Goal: Transaction & Acquisition: Purchase product/service

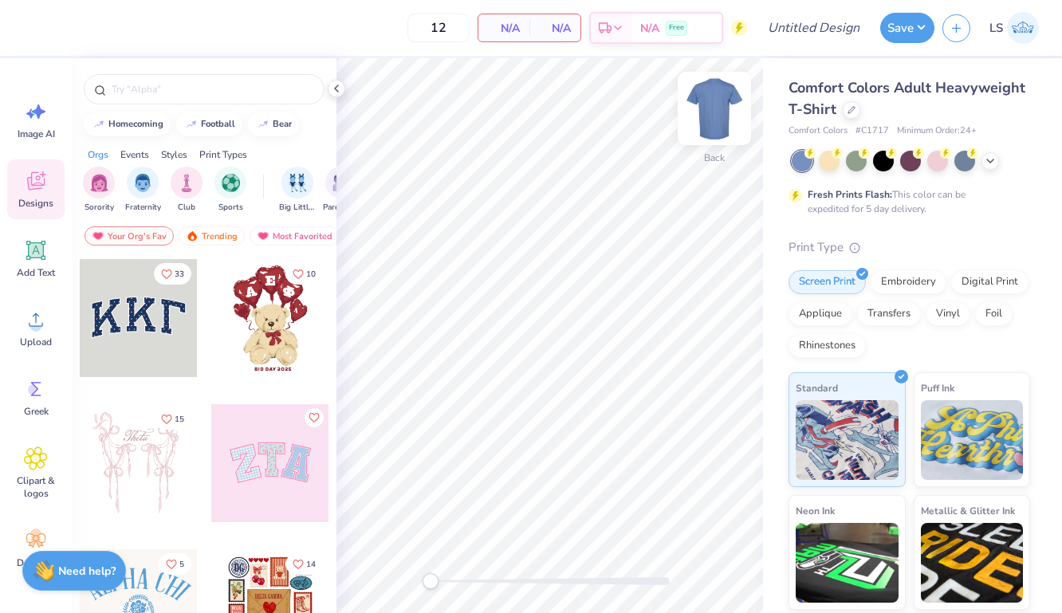
click at [717, 107] on img at bounding box center [714, 109] width 64 height 64
click at [851, 109] on icon at bounding box center [851, 108] width 8 height 8
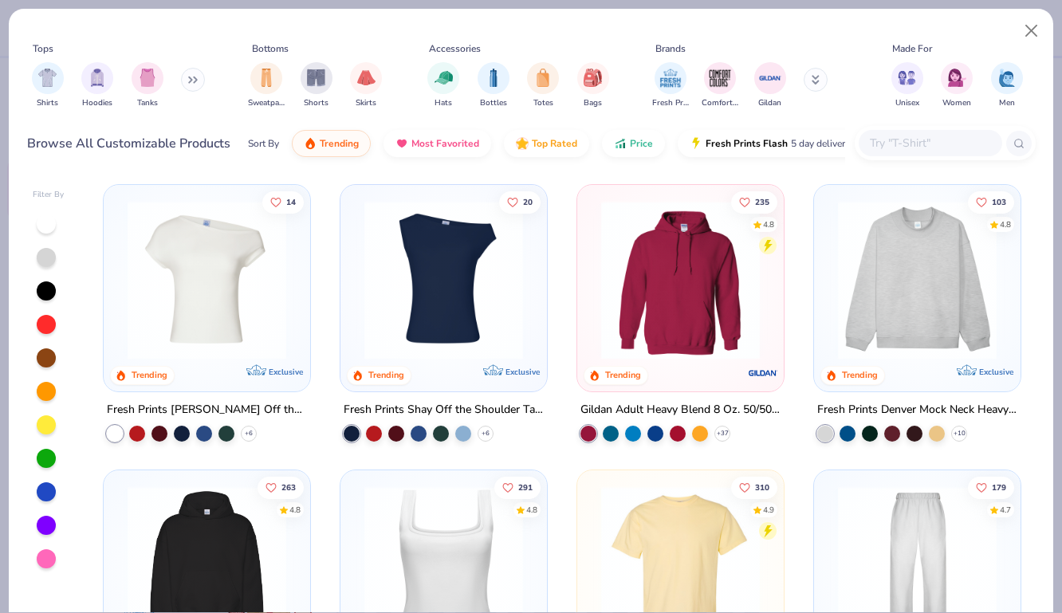
click at [911, 139] on input "text" at bounding box center [929, 143] width 123 height 18
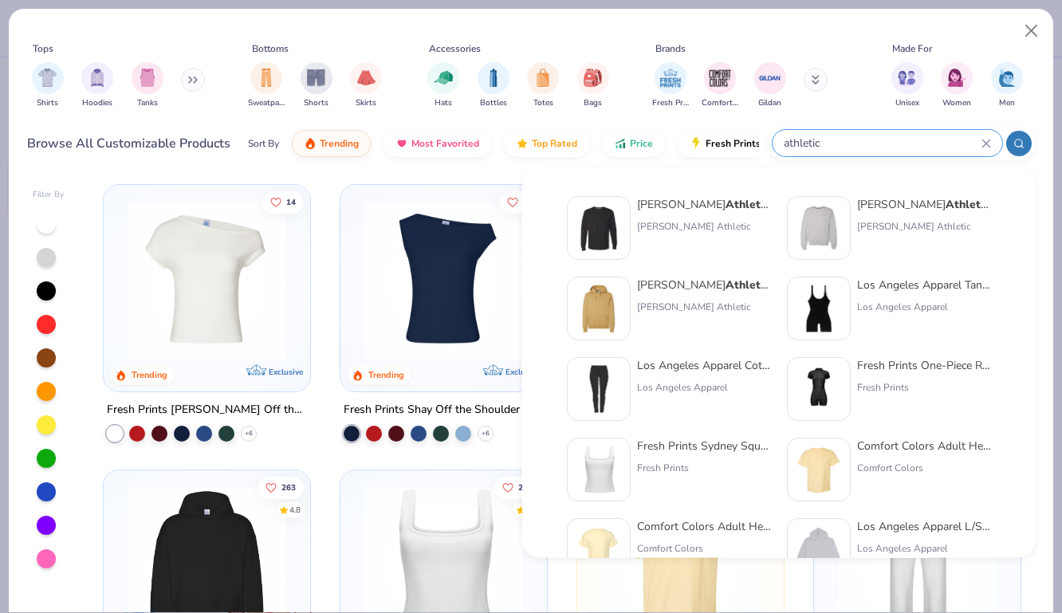
type input "athletic"
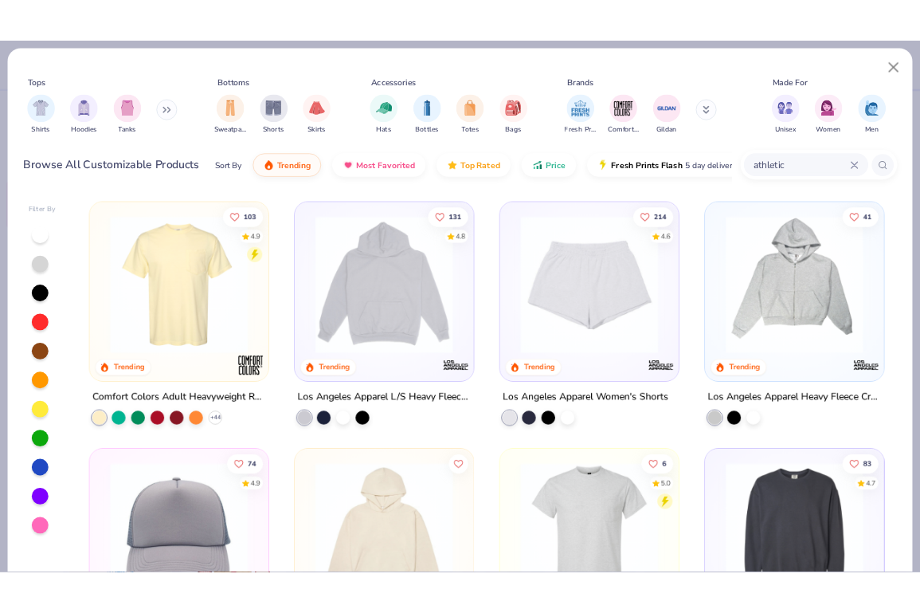
scroll to position [571, 0]
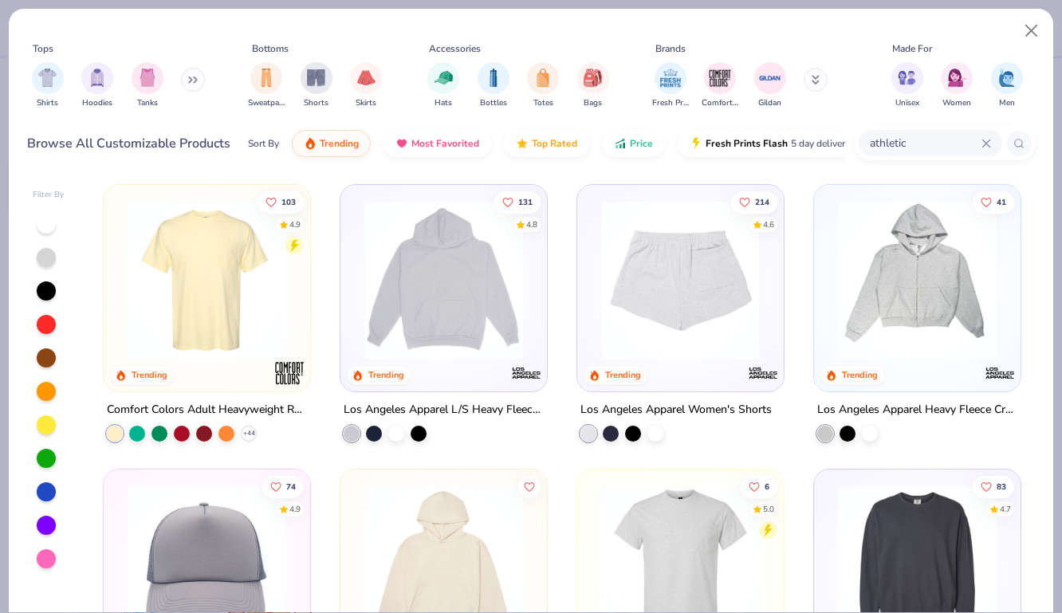
click at [671, 299] on img at bounding box center [680, 279] width 175 height 159
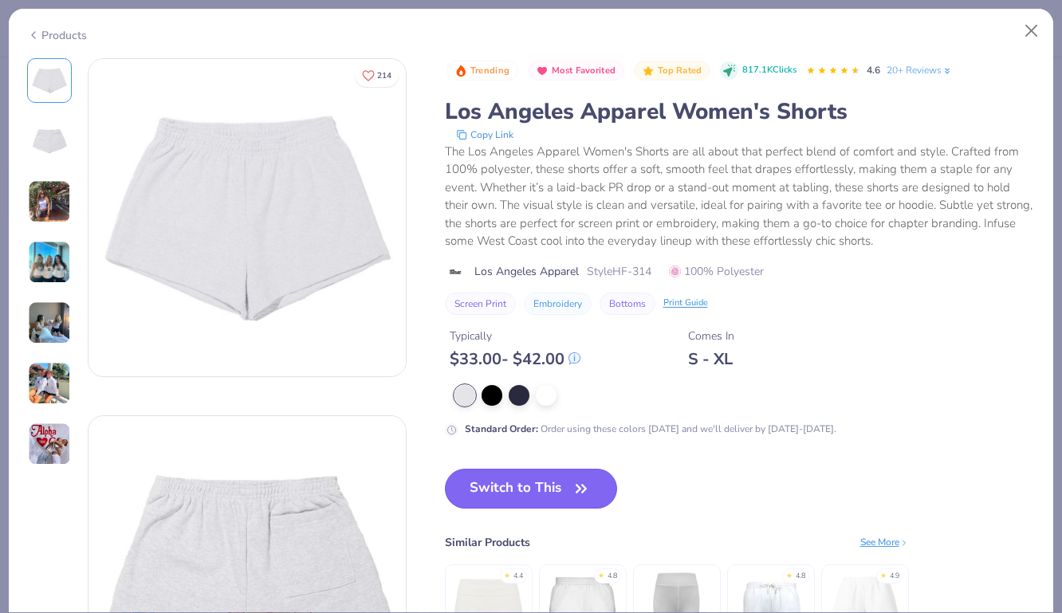
click at [543, 497] on button "Switch to This" at bounding box center [531, 489] width 173 height 40
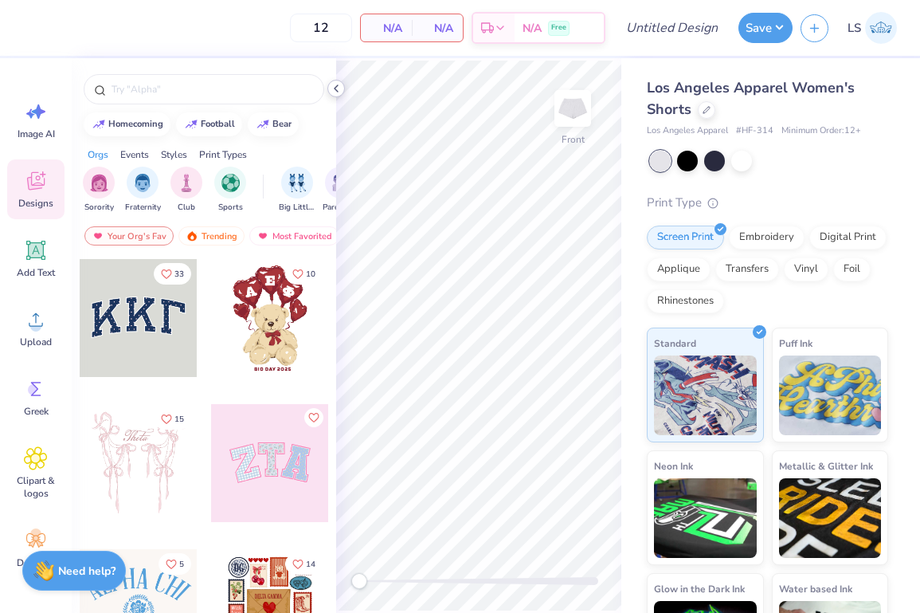
click at [340, 87] on icon at bounding box center [336, 88] width 13 height 13
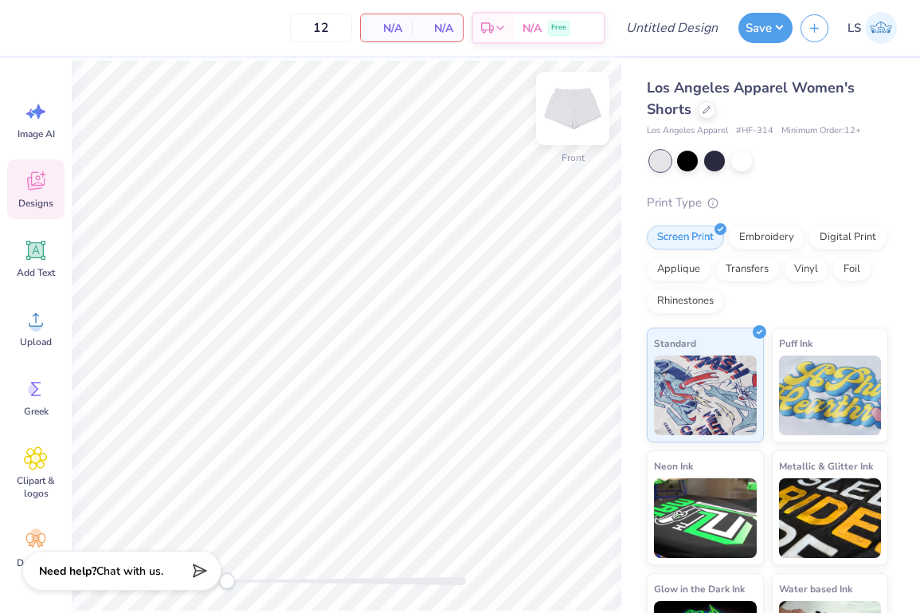
click at [572, 116] on img at bounding box center [573, 109] width 64 height 64
click at [43, 191] on icon at bounding box center [36, 181] width 24 height 24
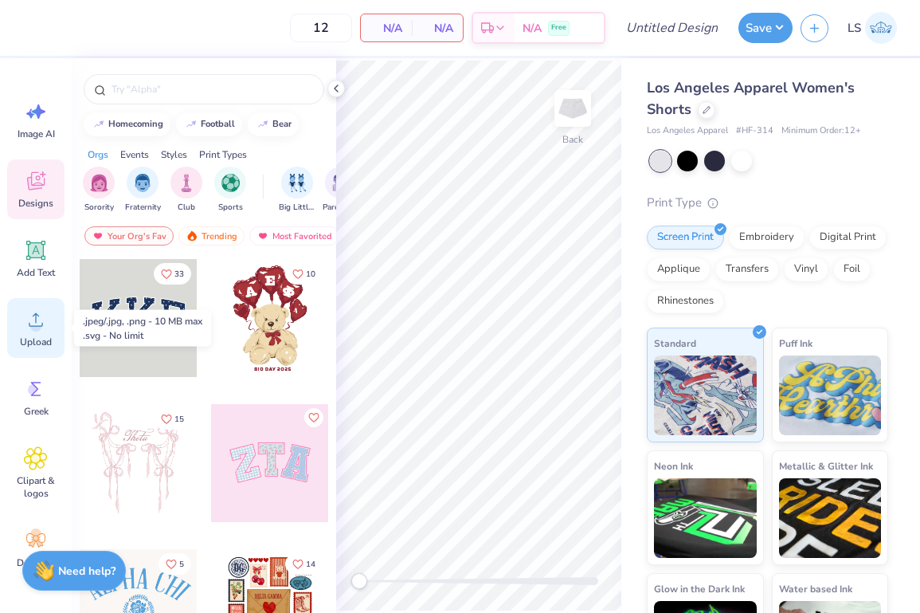
click at [31, 327] on circle at bounding box center [35, 325] width 11 height 11
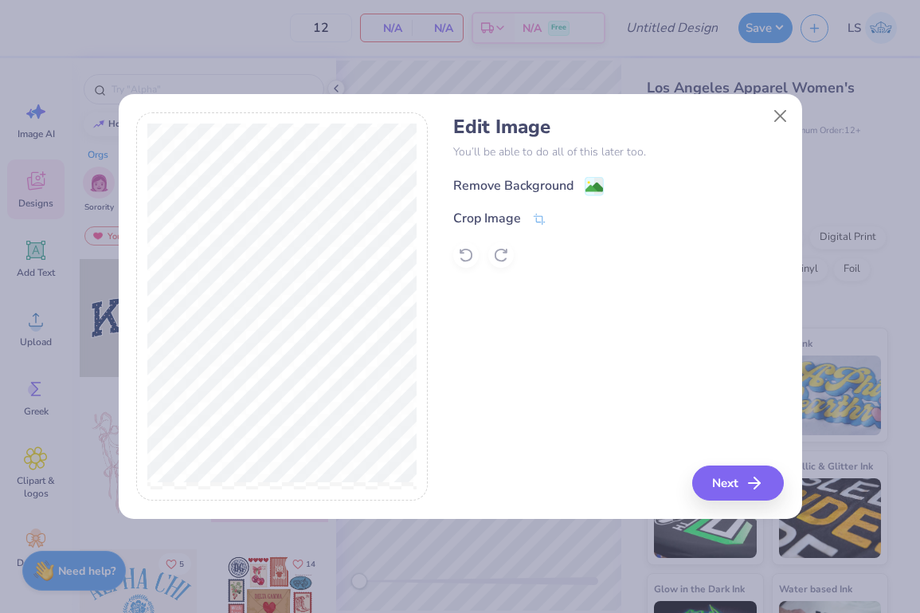
click at [520, 186] on div "Remove Background" at bounding box center [513, 185] width 120 height 19
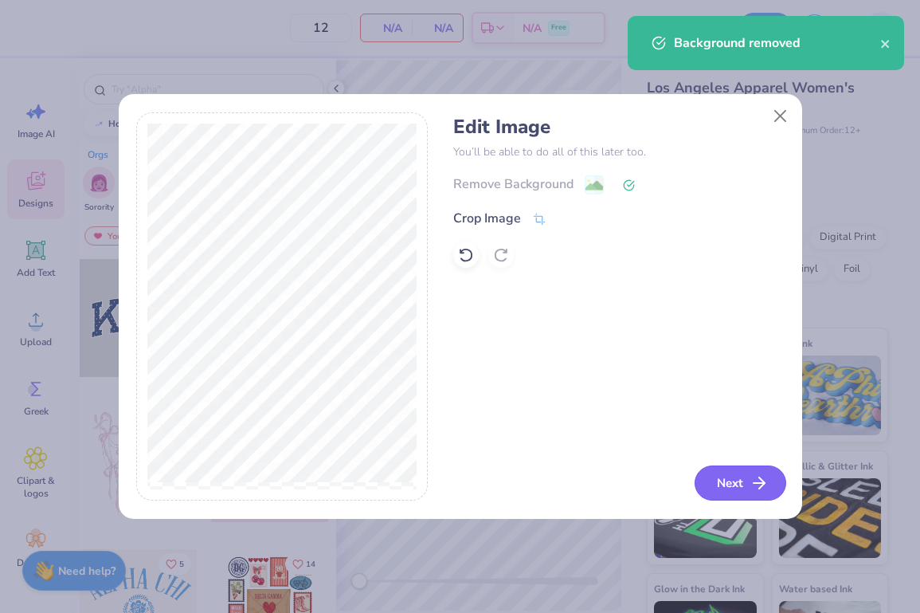
click at [736, 493] on button "Next" at bounding box center [741, 482] width 92 height 35
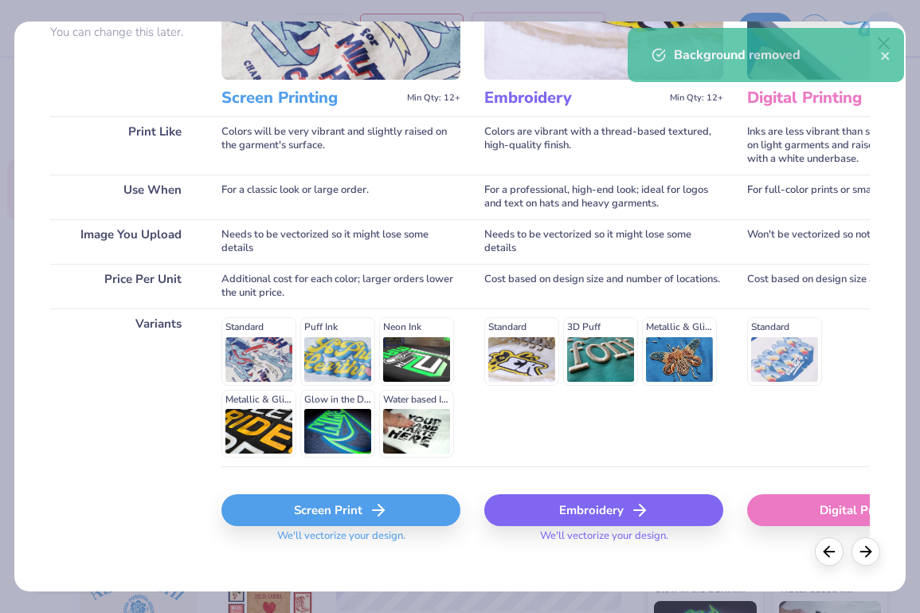
scroll to position [182, 0]
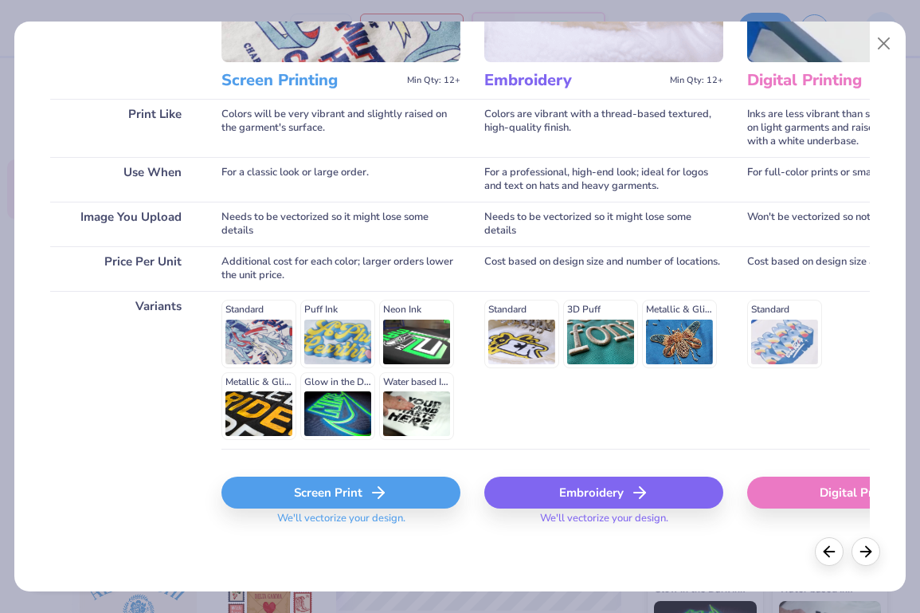
click at [328, 499] on div "Screen Print" at bounding box center [341, 493] width 239 height 32
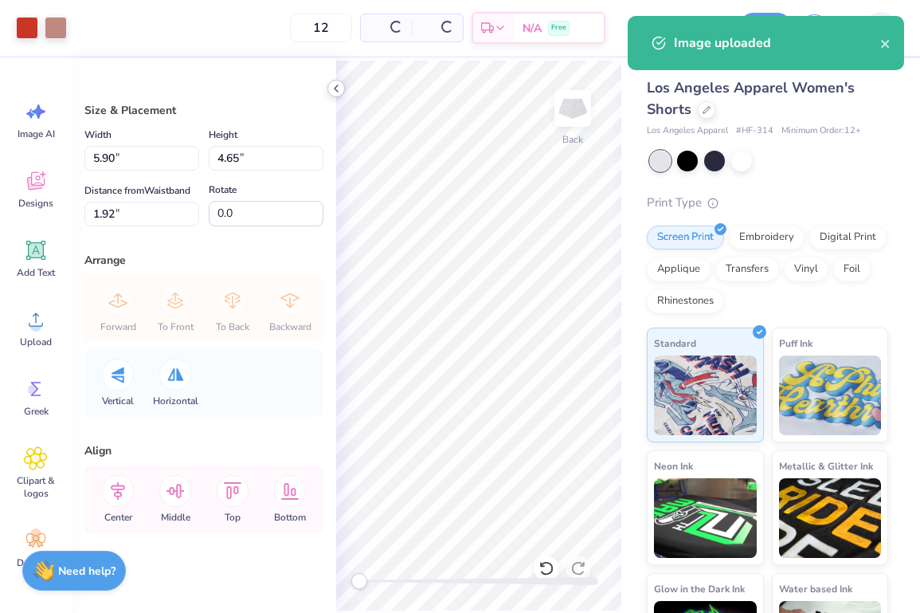
click at [337, 88] on icon at bounding box center [336, 88] width 13 height 13
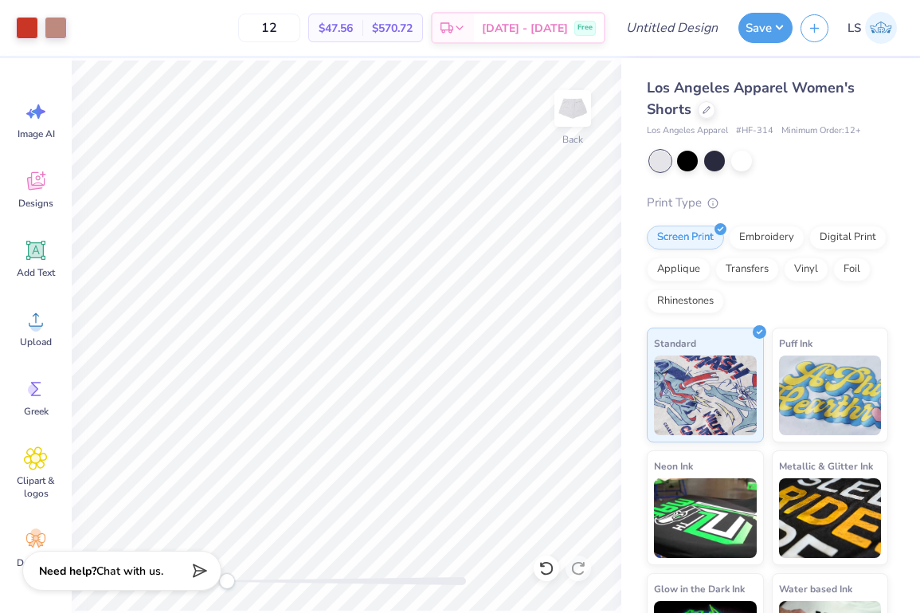
type input "2.66"
type input "2.10"
type input "4.48"
type input "2.15"
type input "1.70"
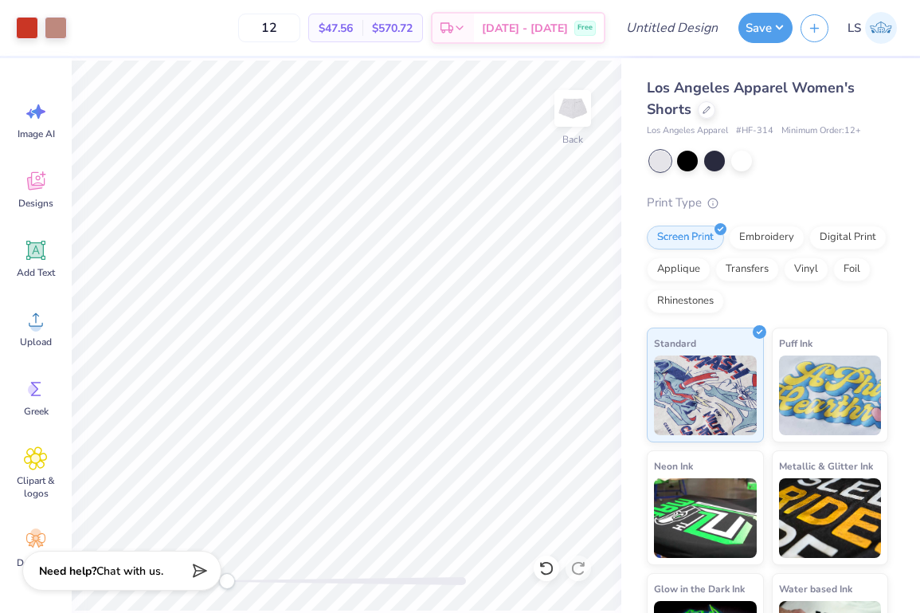
type input "4.34"
click at [573, 112] on img at bounding box center [573, 109] width 64 height 64
click at [36, 250] on icon at bounding box center [35, 250] width 19 height 19
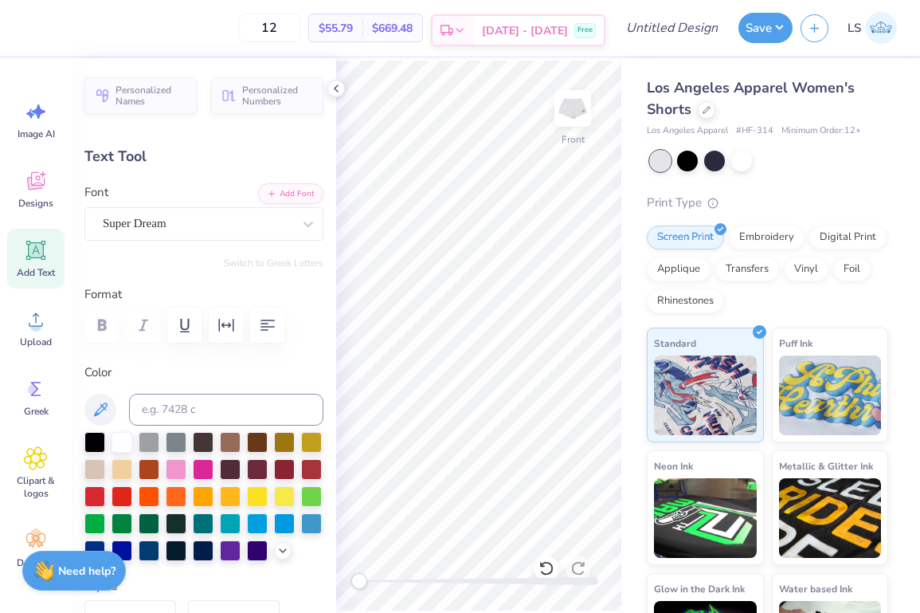
scroll to position [0, 0]
type textarea "B"
type textarea "Running Club"
click at [274, 227] on div "Super Dream" at bounding box center [197, 223] width 193 height 25
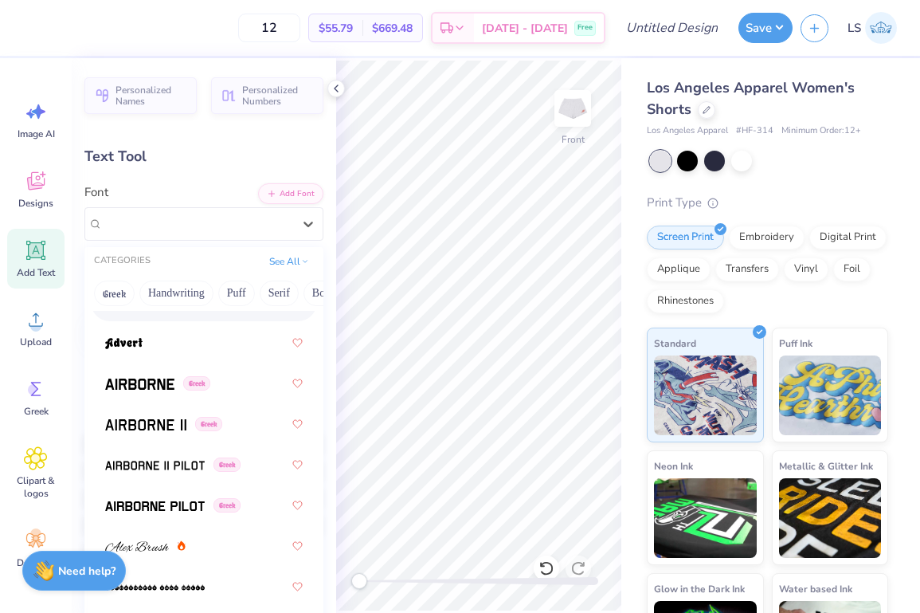
scroll to position [367, 0]
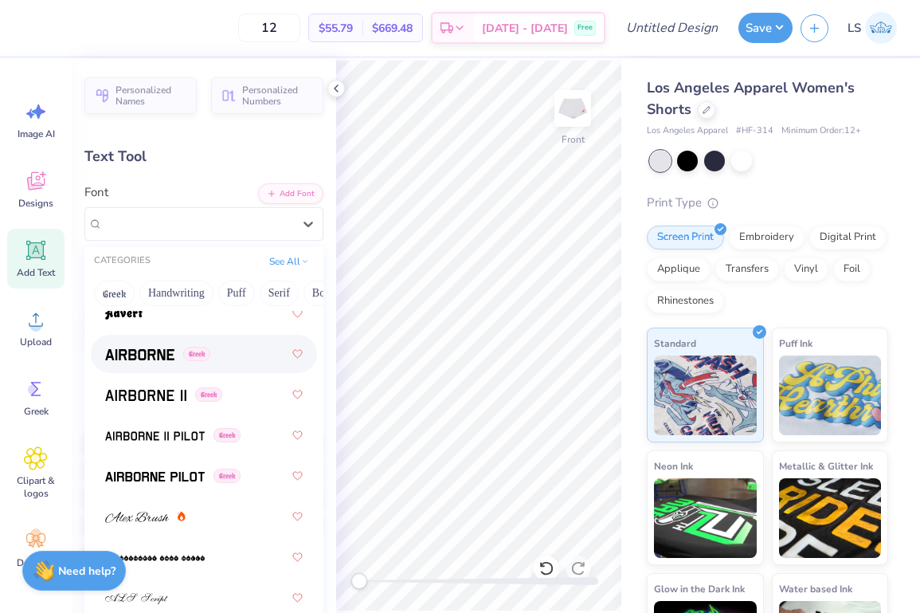
click at [160, 361] on span at bounding box center [139, 354] width 69 height 17
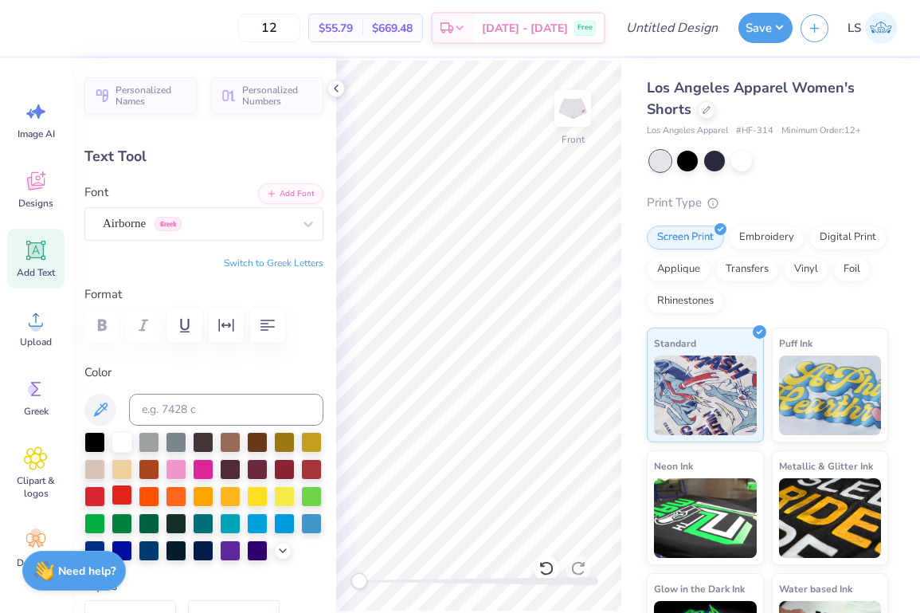
click at [117, 499] on div at bounding box center [122, 495] width 21 height 21
click at [333, 91] on icon at bounding box center [336, 88] width 13 height 13
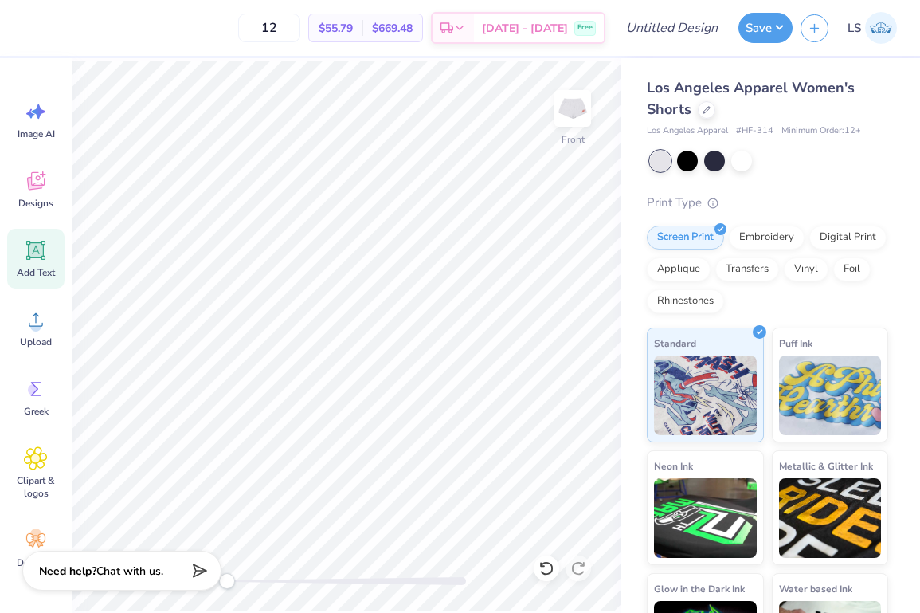
type input "7.32"
type input "0.79"
type input "4.35"
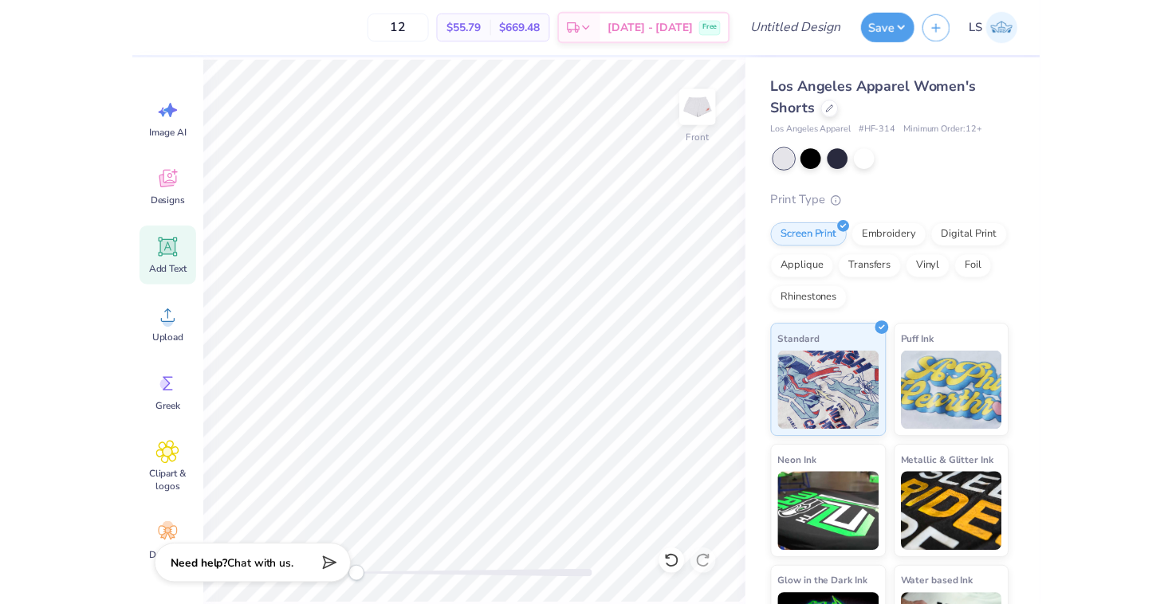
scroll to position [0, 2]
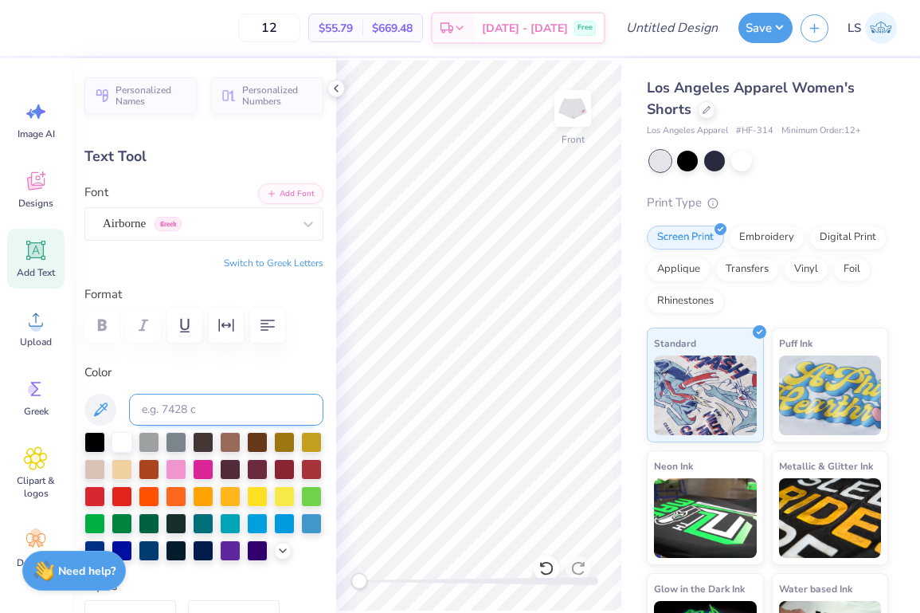
type input "4.85"
type input "0.53"
type input "4.62"
click at [338, 85] on icon at bounding box center [336, 88] width 13 height 13
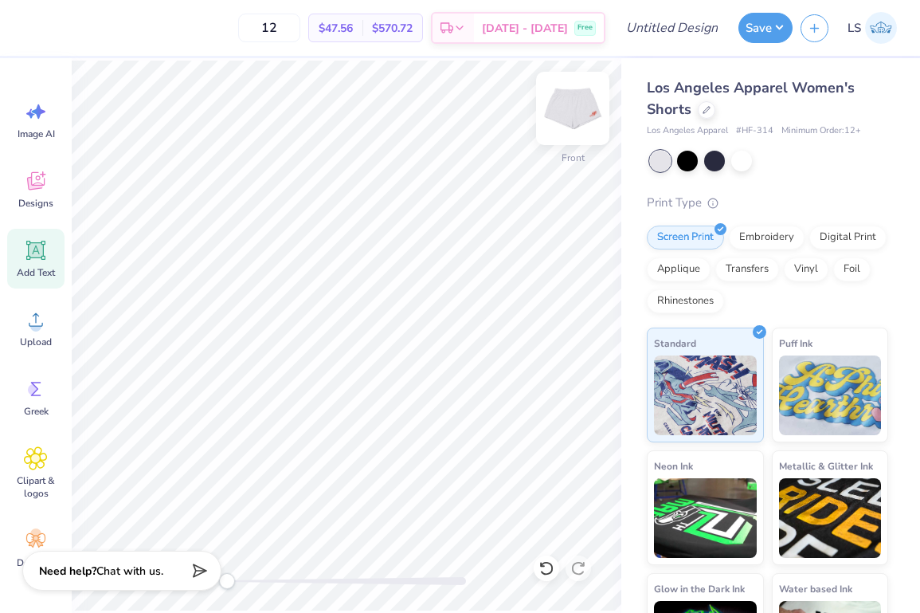
click at [578, 106] on img at bounding box center [573, 109] width 64 height 64
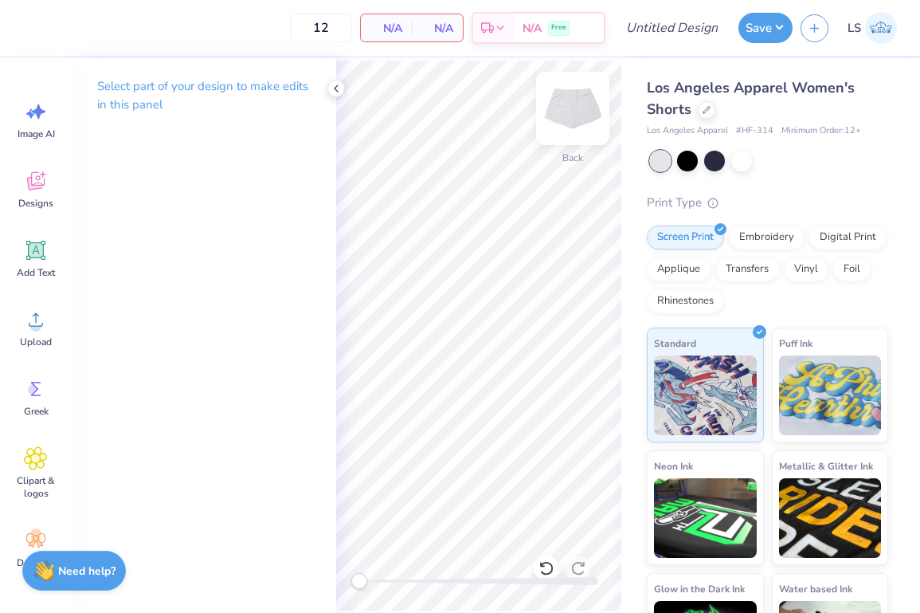
click at [567, 112] on img at bounding box center [573, 109] width 64 height 64
click at [30, 320] on icon at bounding box center [36, 320] width 24 height 24
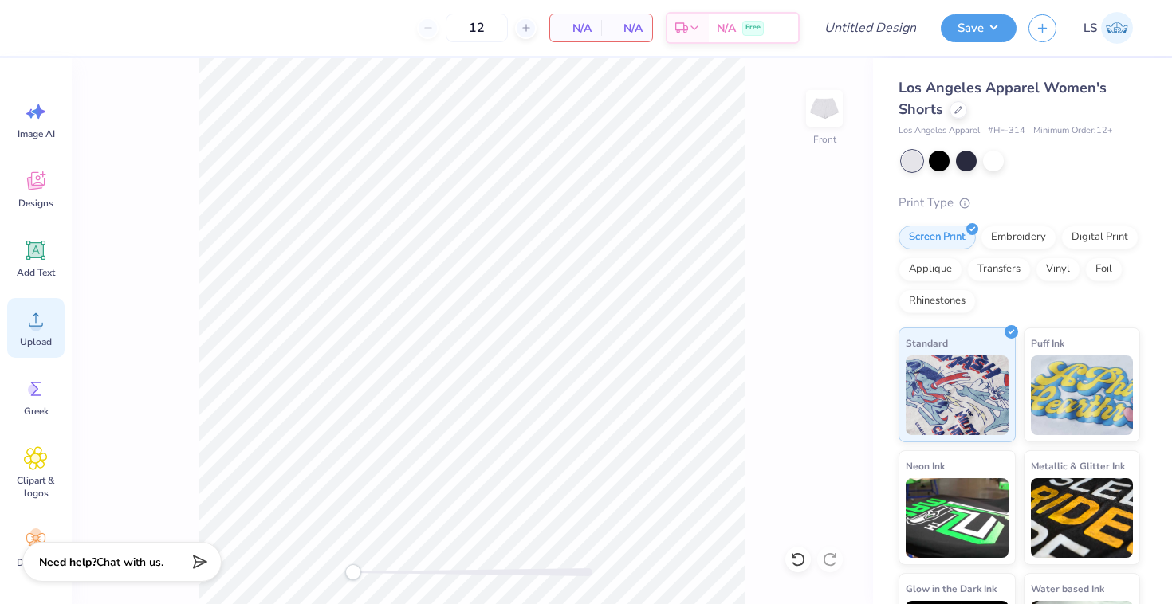
click at [37, 333] on div "Upload" at bounding box center [35, 328] width 57 height 60
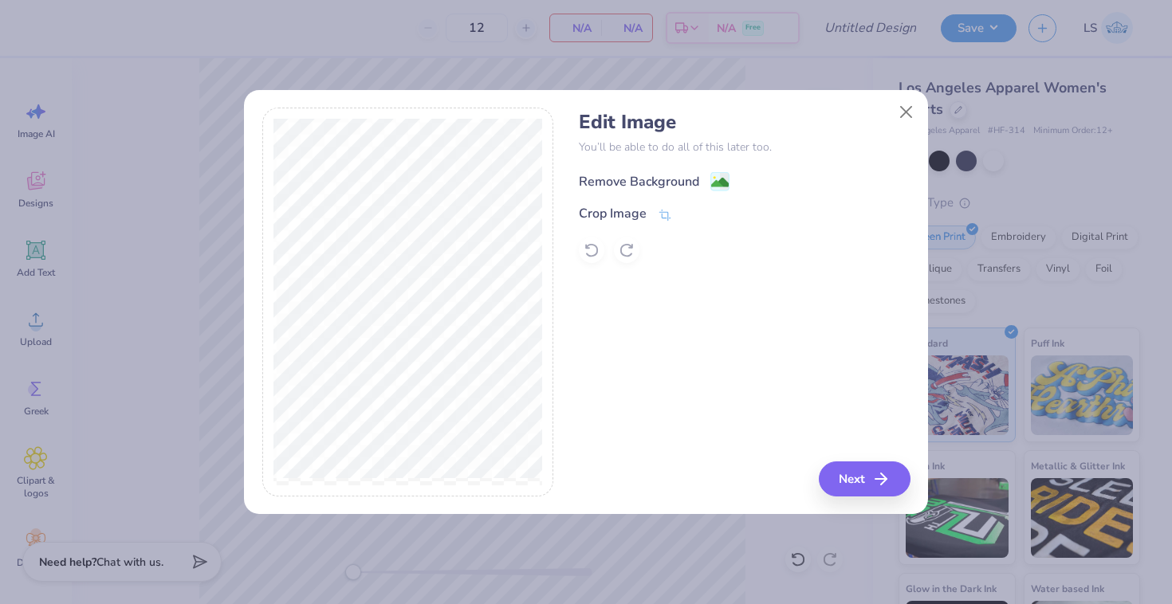
click at [638, 171] on div "Remove Background" at bounding box center [654, 181] width 151 height 20
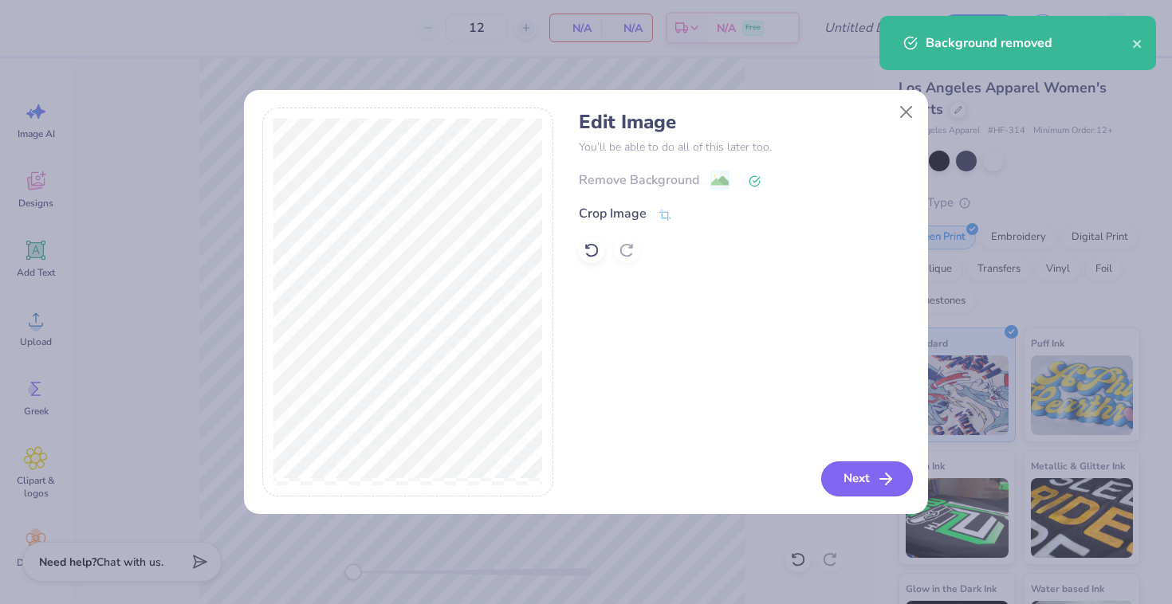
click at [868, 481] on button "Next" at bounding box center [867, 478] width 92 height 35
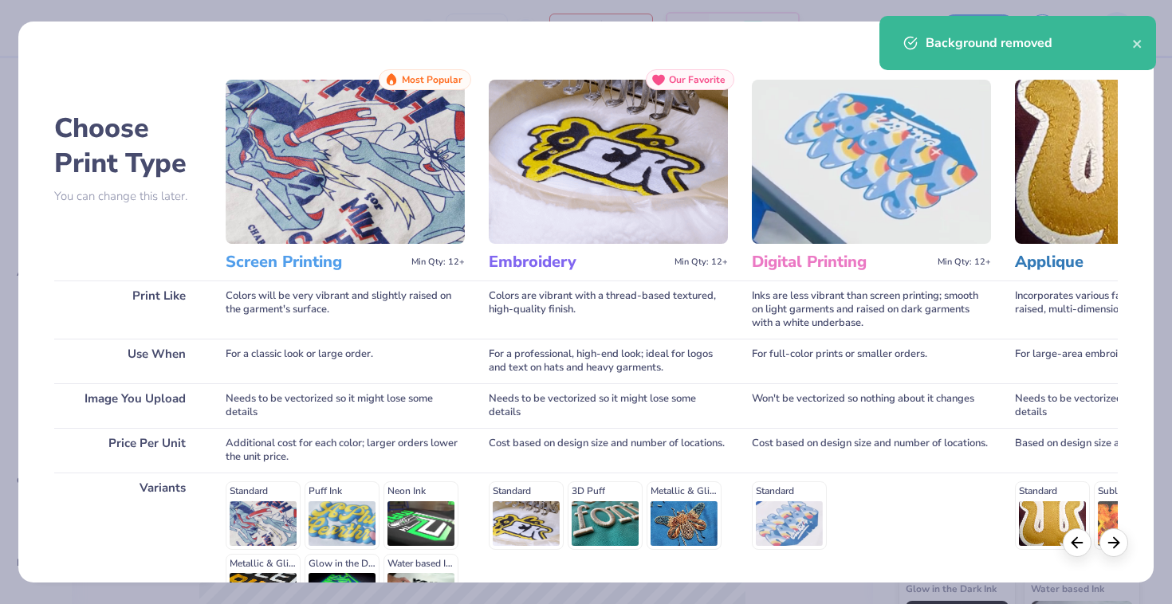
scroll to position [190, 0]
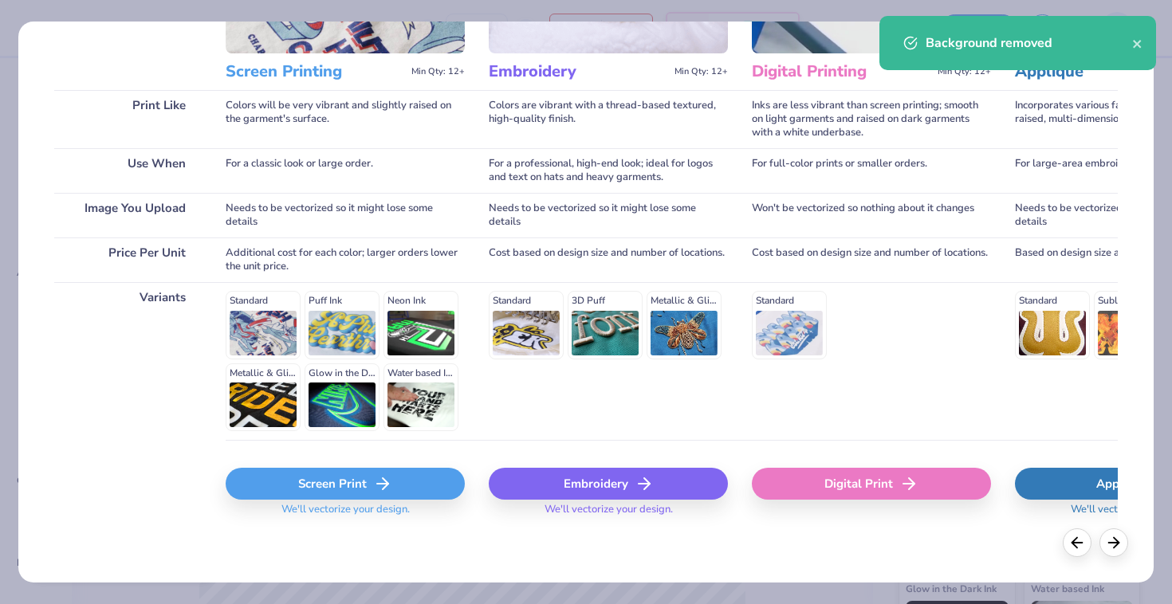
click at [365, 472] on div "Screen Print" at bounding box center [345, 484] width 239 height 32
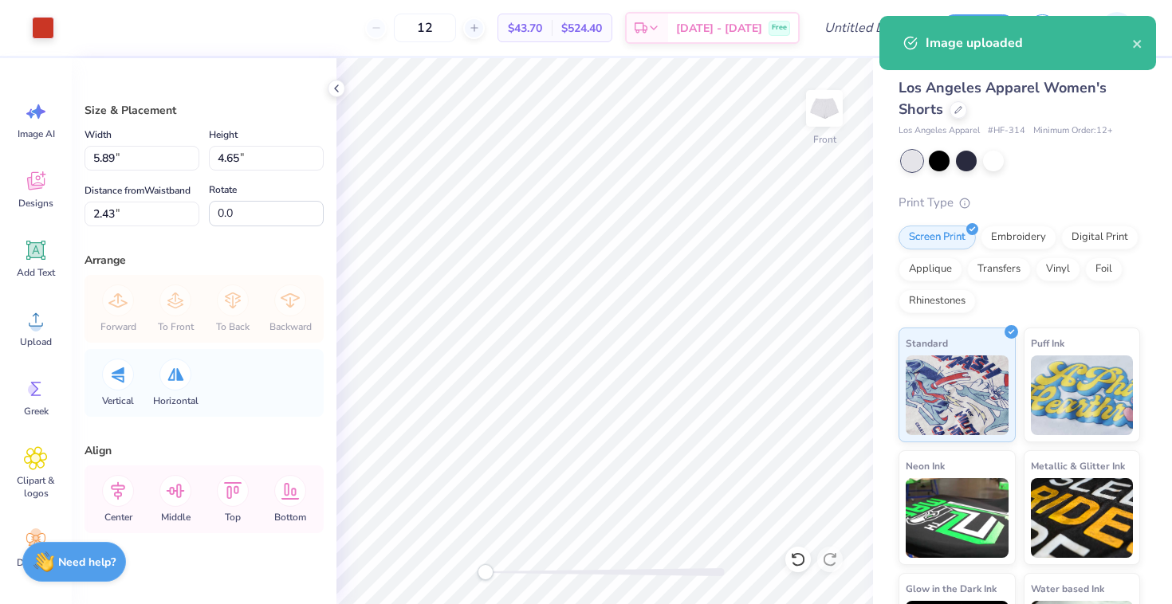
type input "1.99"
type input "1.57"
type input "5.50"
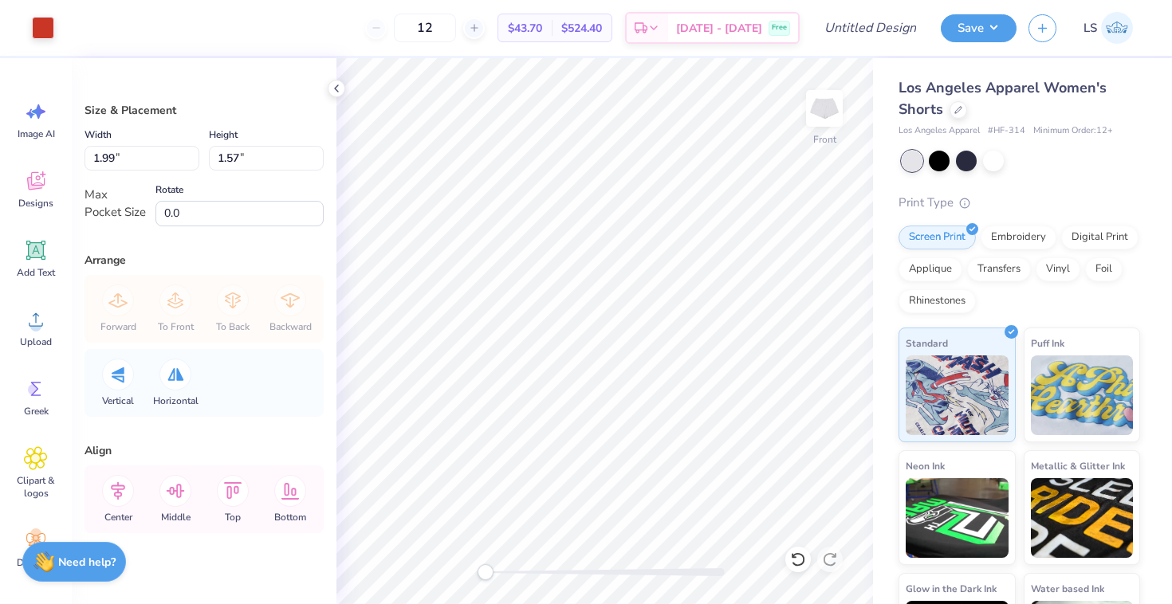
type input "2.95"
type input "2.33"
type input "2.60"
type input "2.05"
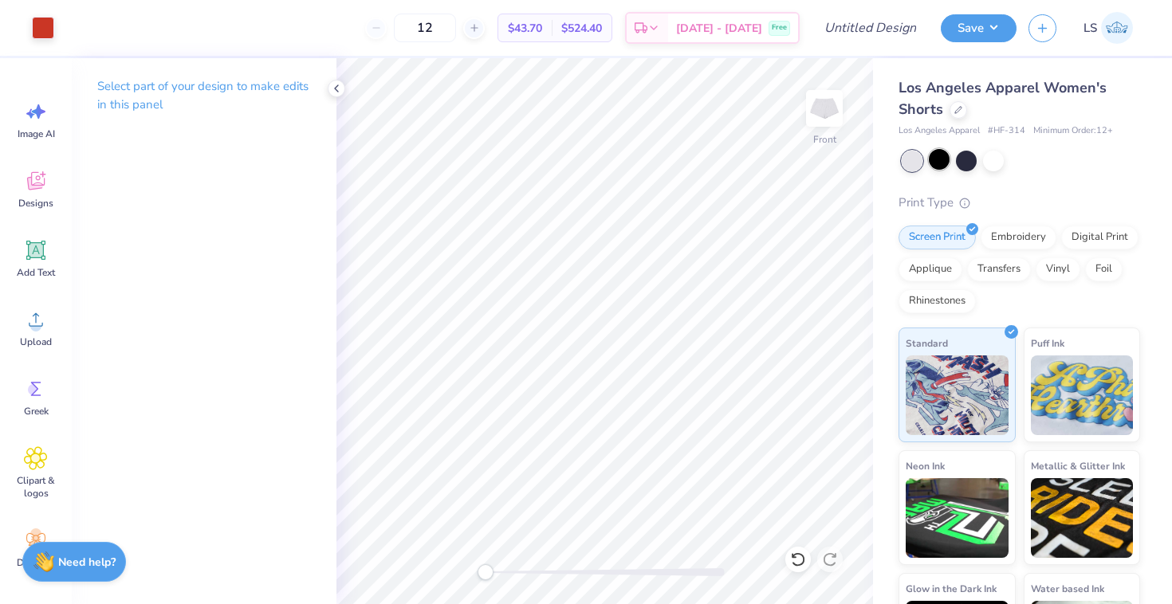
click at [937, 163] on div at bounding box center [938, 159] width 21 height 21
click at [832, 112] on img at bounding box center [824, 109] width 64 height 64
click at [39, 256] on icon at bounding box center [36, 250] width 15 height 15
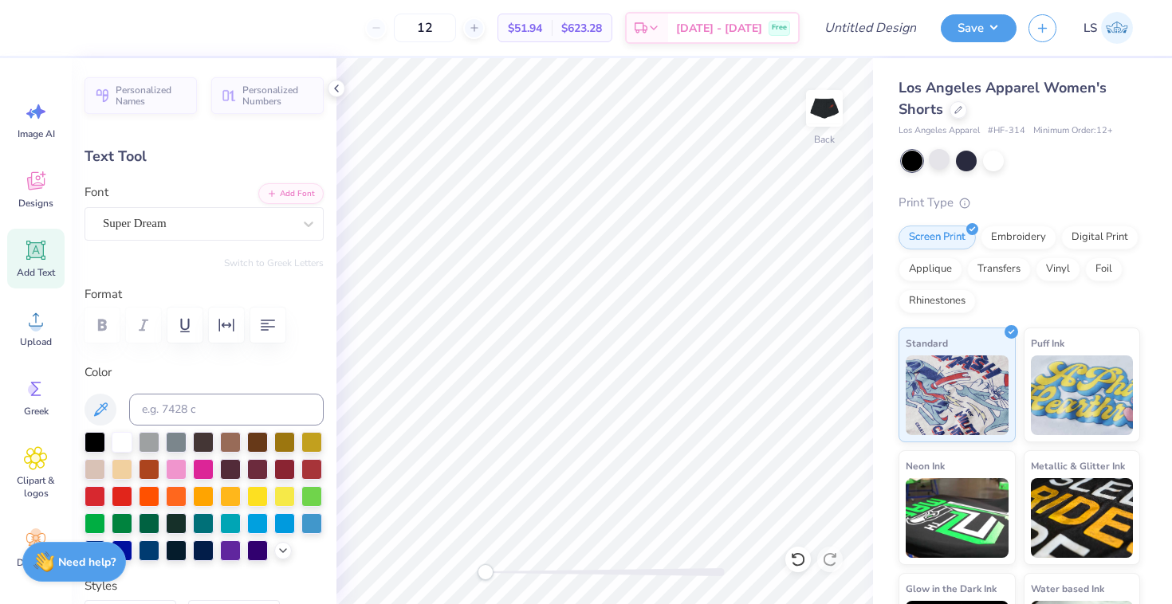
scroll to position [0, 3]
type textarea "Running Club"
click at [120, 497] on div at bounding box center [122, 495] width 21 height 21
click at [277, 223] on div "Super Dream" at bounding box center [197, 223] width 193 height 25
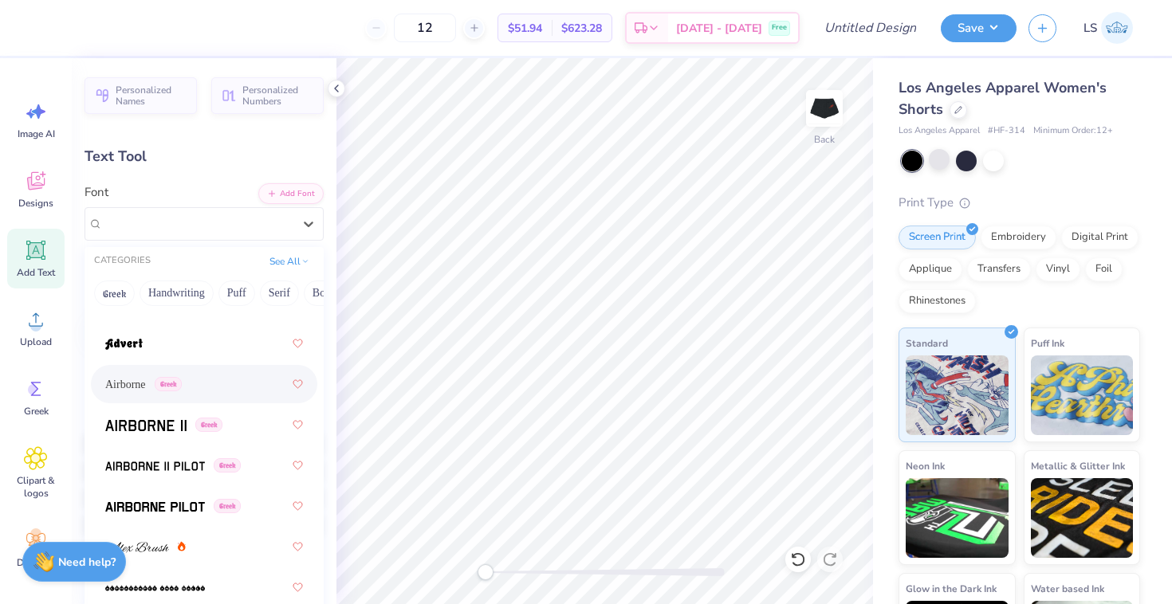
scroll to position [338, 0]
click at [167, 419] on img at bounding box center [145, 424] width 81 height 11
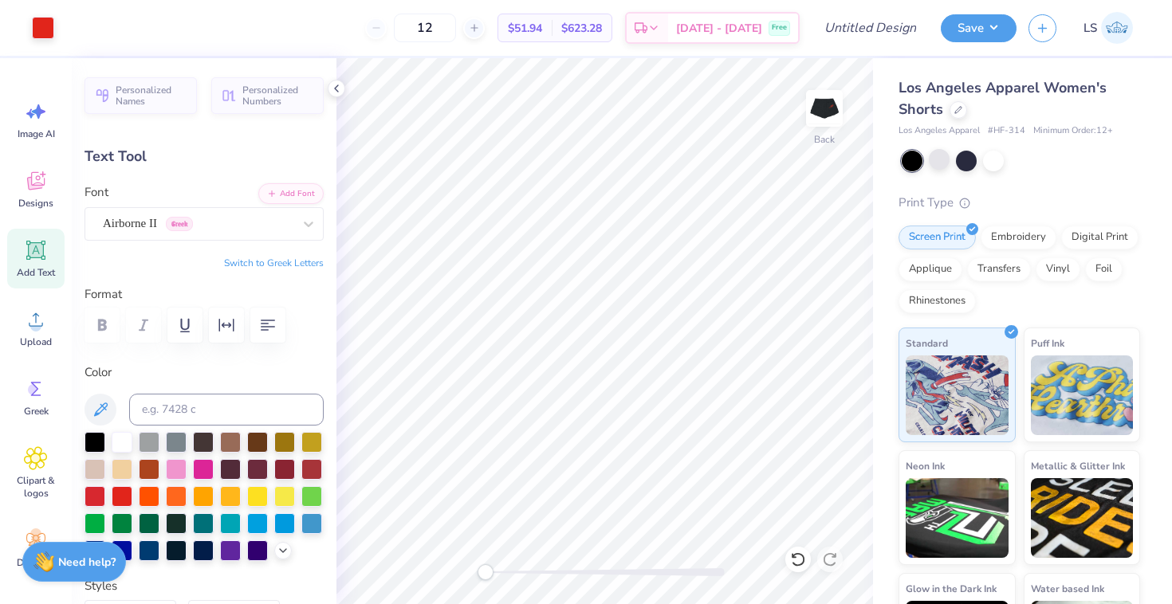
type input "7.26"
type input "0.79"
type input "3.86"
type input "5.87"
type input "0.64"
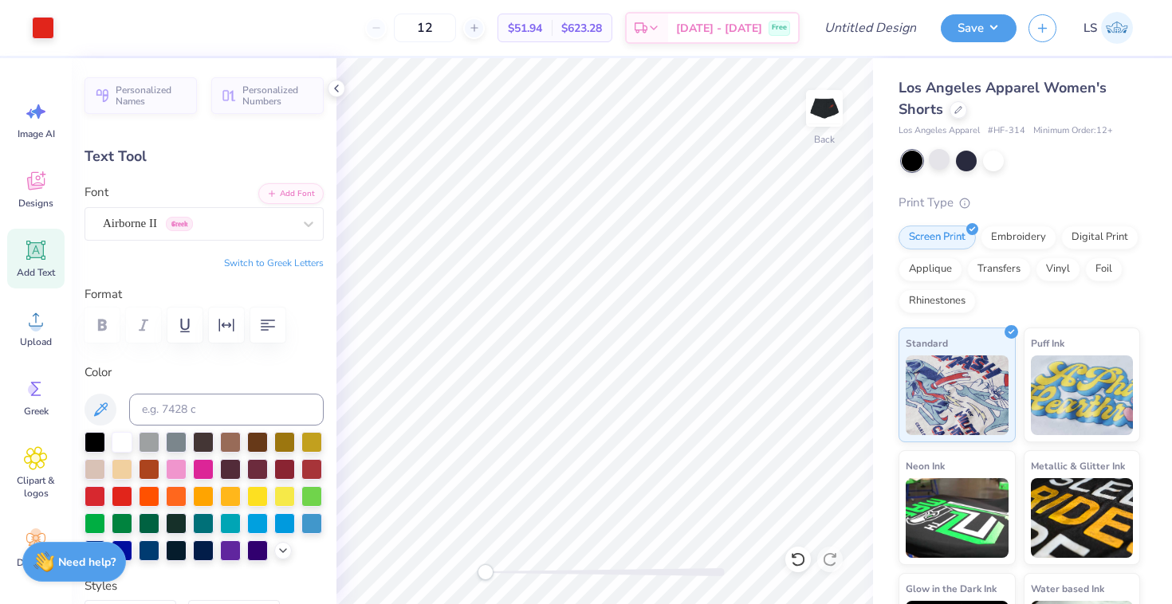
type input "0.0"
click at [333, 92] on icon at bounding box center [336, 88] width 13 height 13
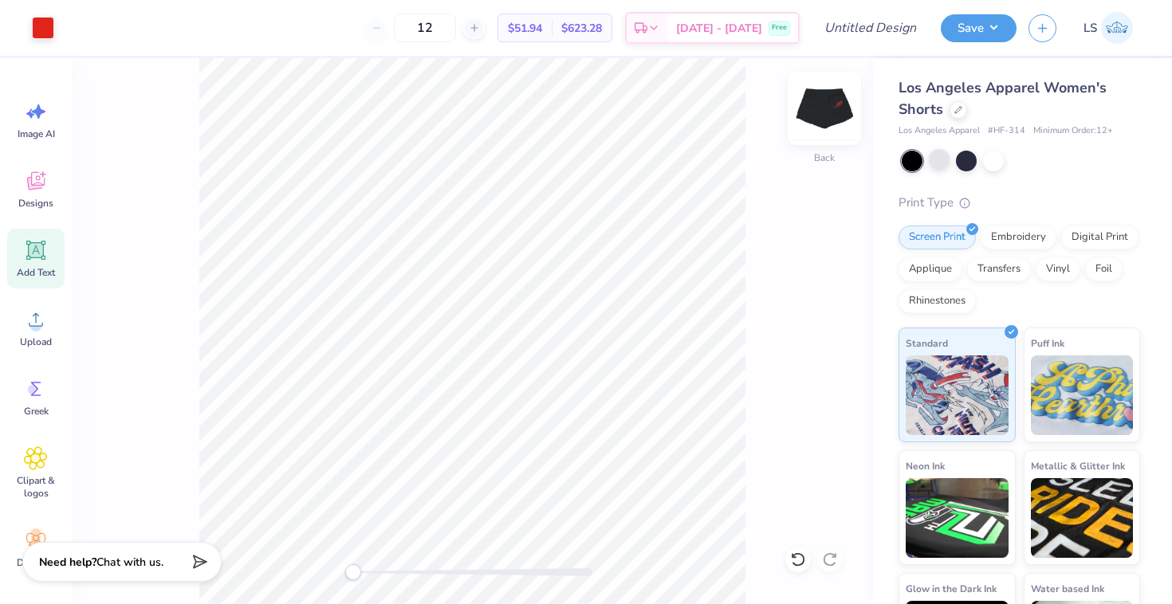
click at [836, 102] on img at bounding box center [824, 109] width 64 height 64
click at [964, 108] on div at bounding box center [958, 109] width 18 height 18
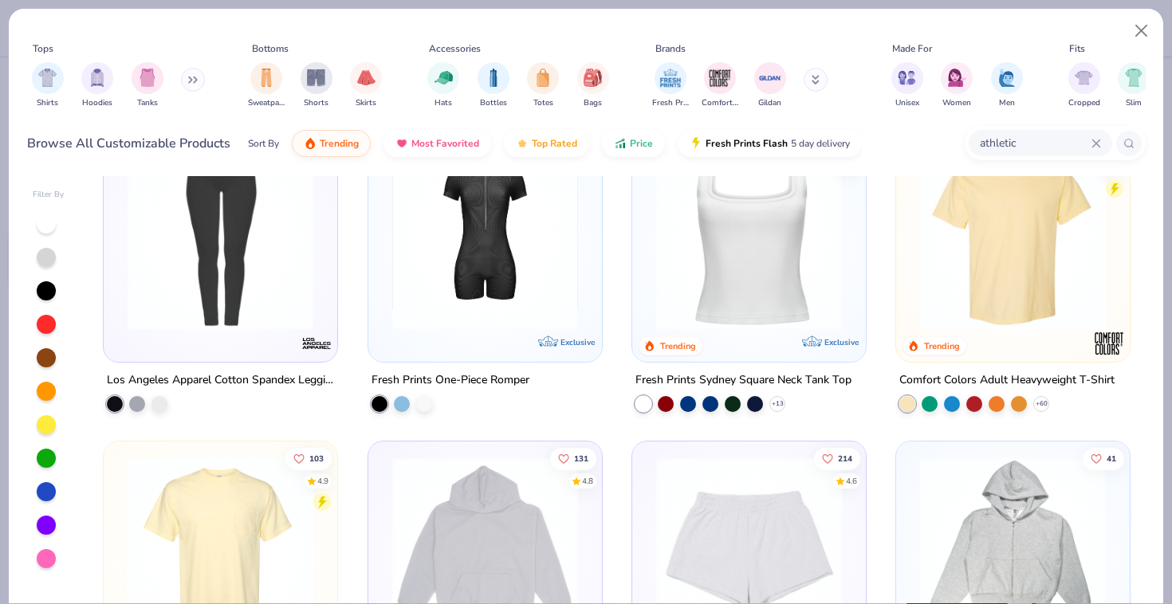
scroll to position [338, 0]
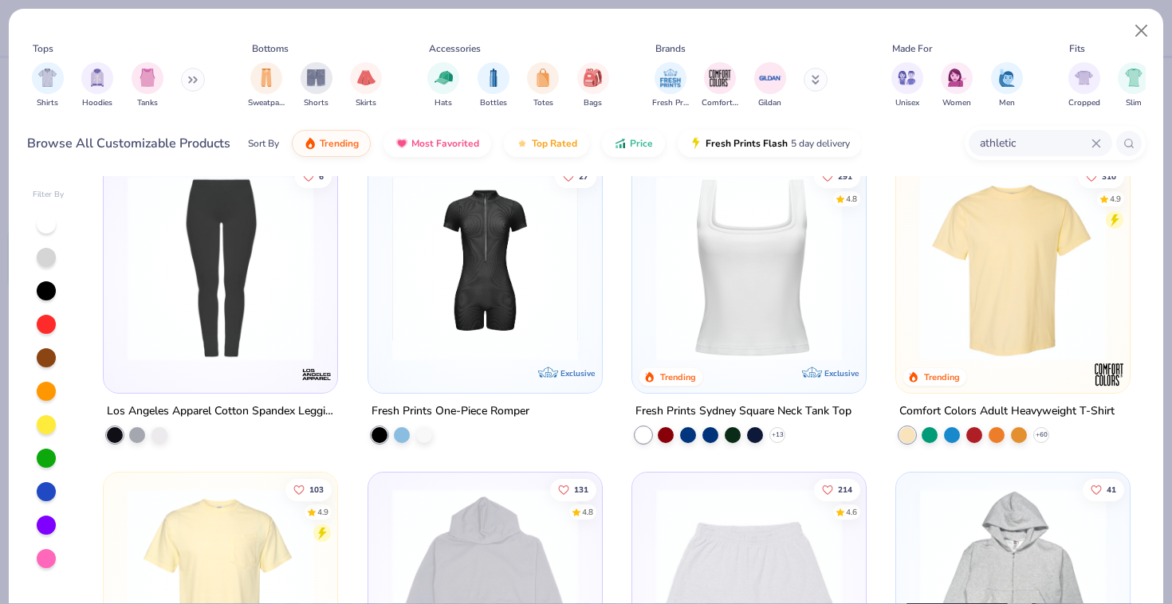
click at [1043, 320] on img at bounding box center [1013, 268] width 202 height 186
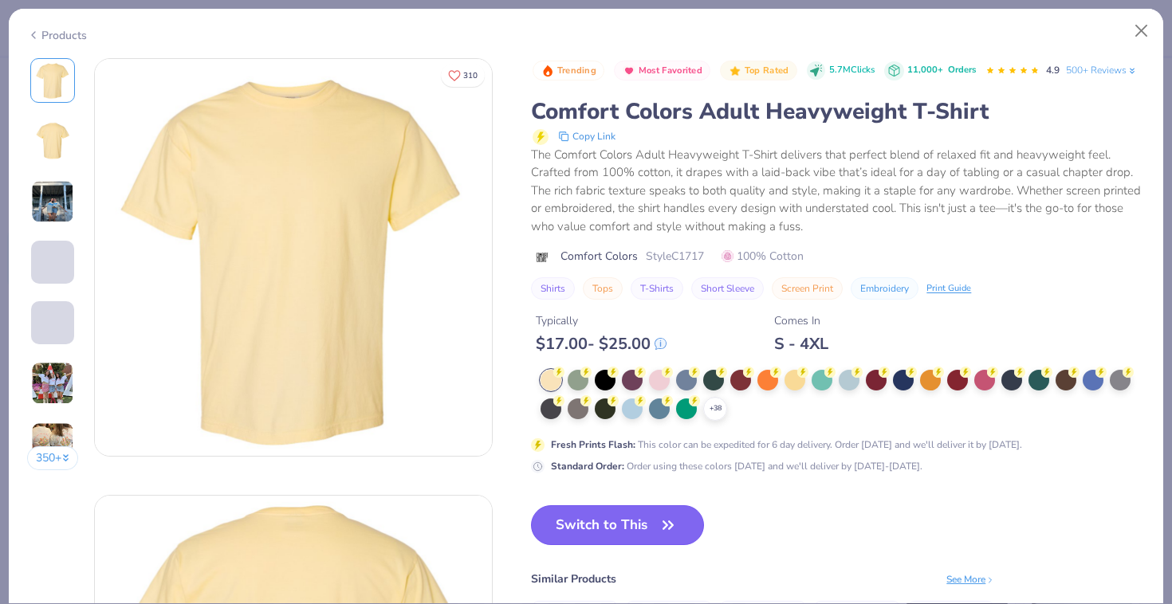
click at [633, 536] on button "Switch to This" at bounding box center [617, 525] width 173 height 40
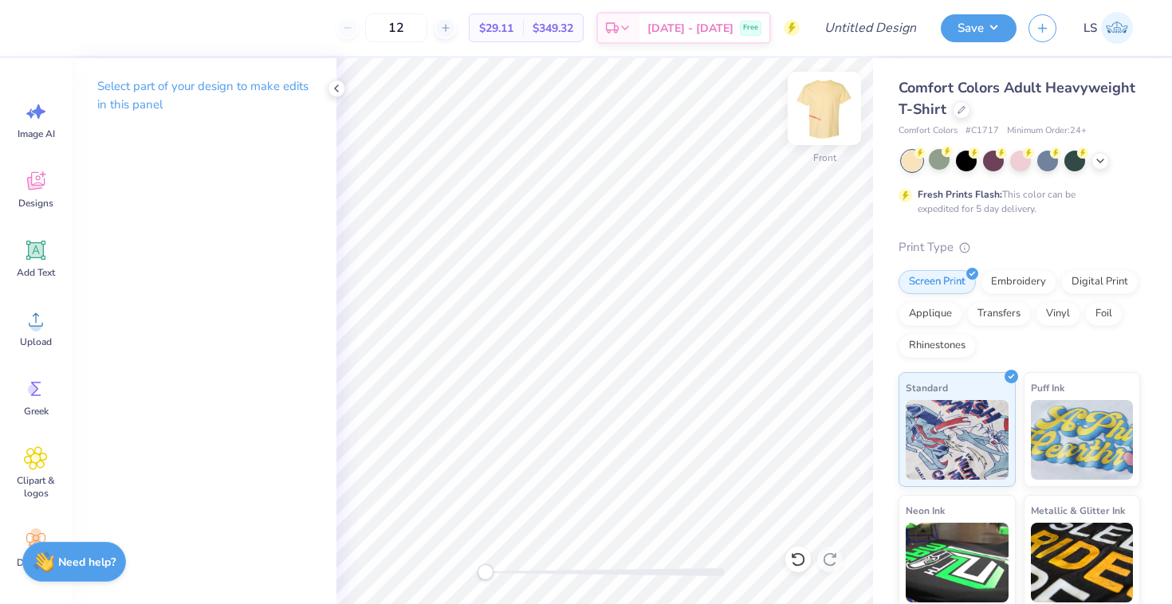
click at [819, 101] on img at bounding box center [824, 109] width 64 height 64
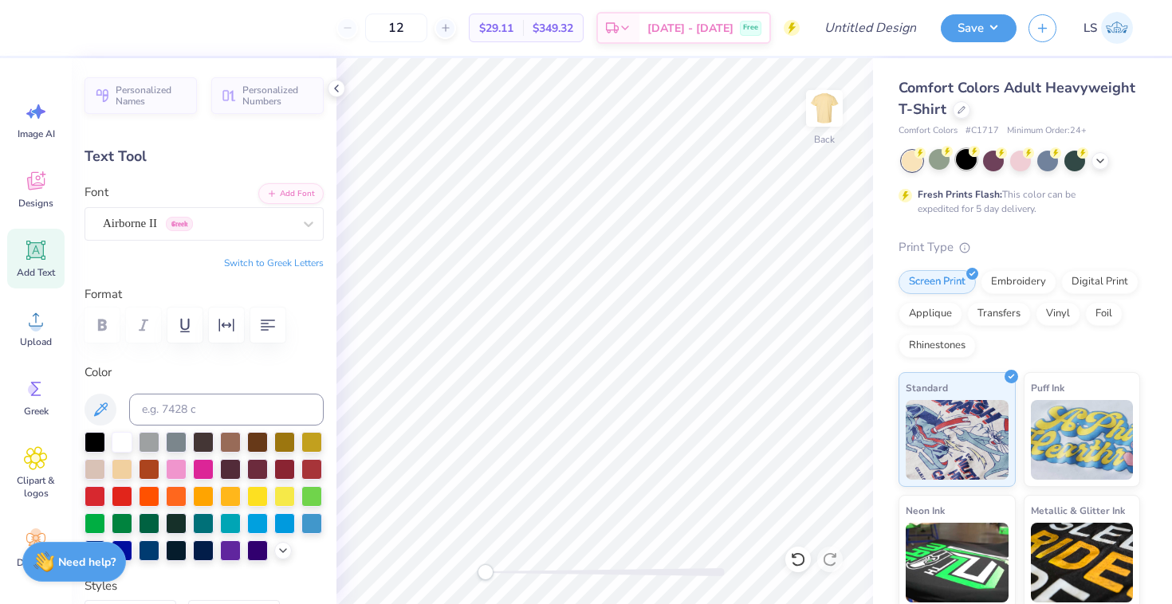
click at [969, 161] on div at bounding box center [966, 159] width 21 height 21
type input "1.0"
type textarea "BU Running Club"
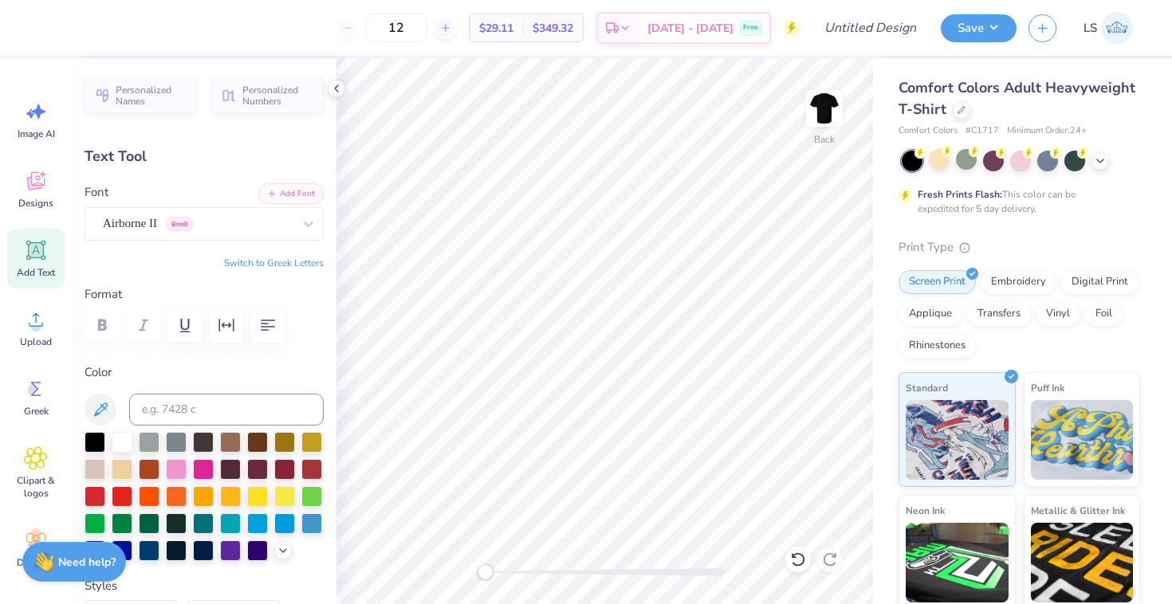
type input "0.0"
type input "7.26"
type input "0.76"
type input "15.44"
type input "1.0"
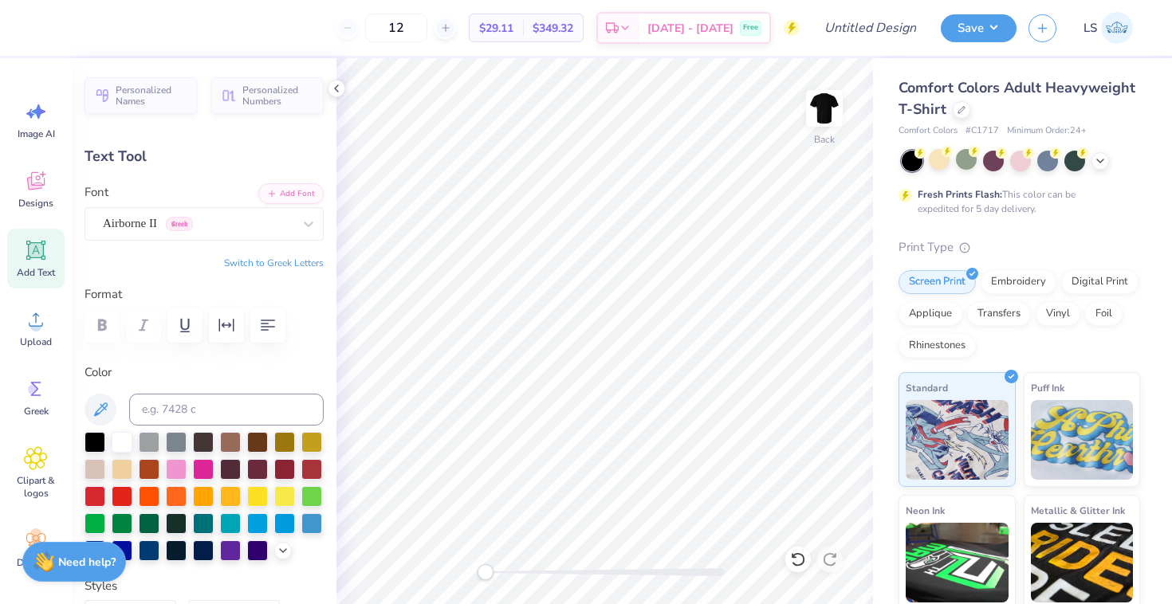
type input "11.78"
type input "1.23"
type input "0.0"
click at [829, 102] on img at bounding box center [824, 109] width 64 height 64
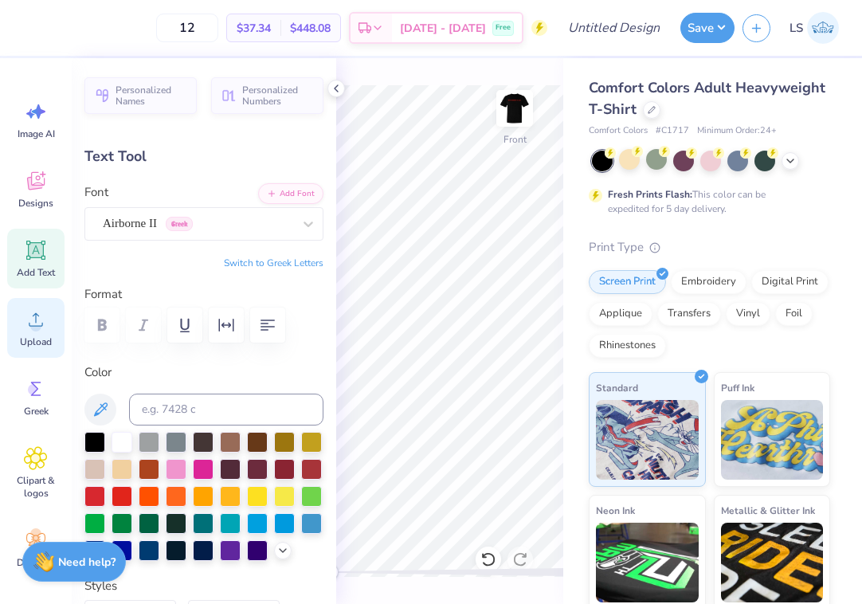
click at [29, 322] on icon at bounding box center [36, 320] width 24 height 24
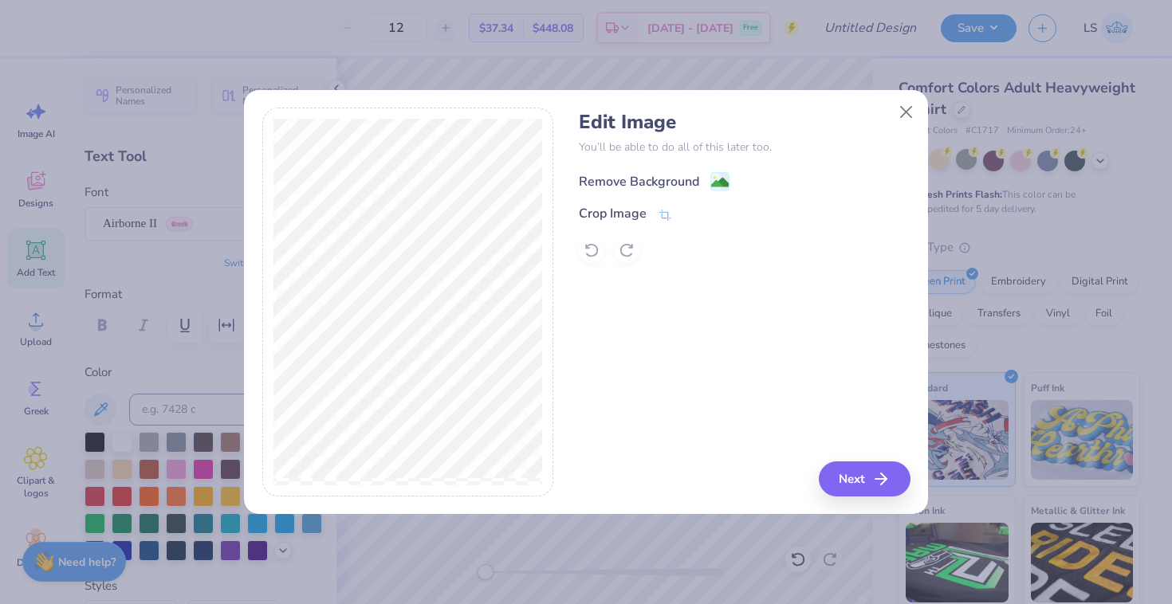
click at [677, 183] on div "Remove Background" at bounding box center [639, 181] width 120 height 19
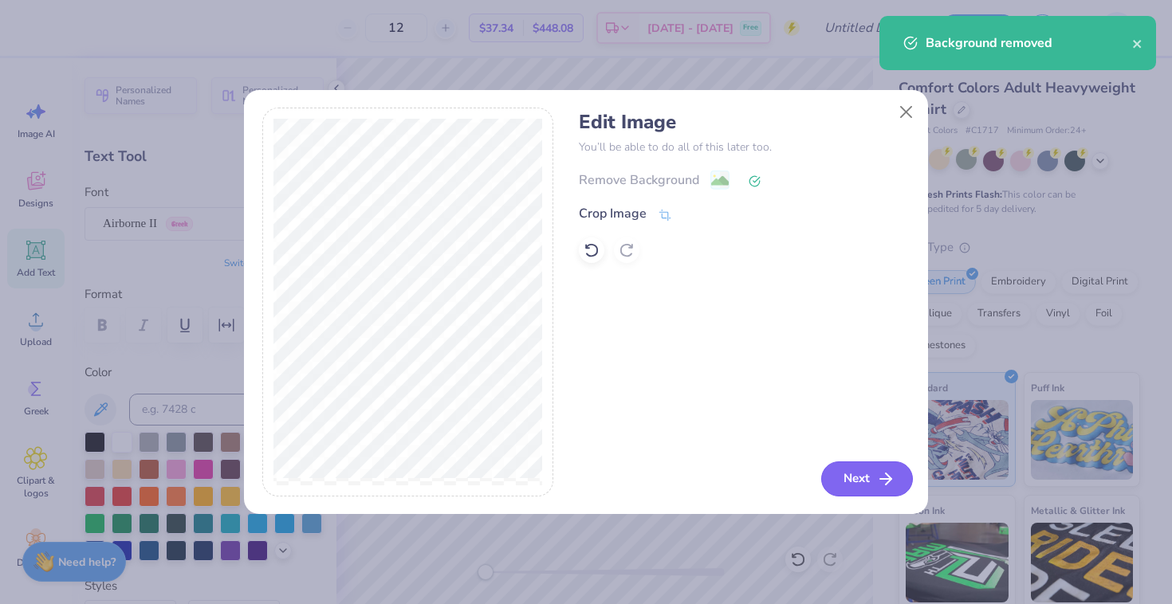
click at [860, 480] on button "Next" at bounding box center [867, 478] width 92 height 35
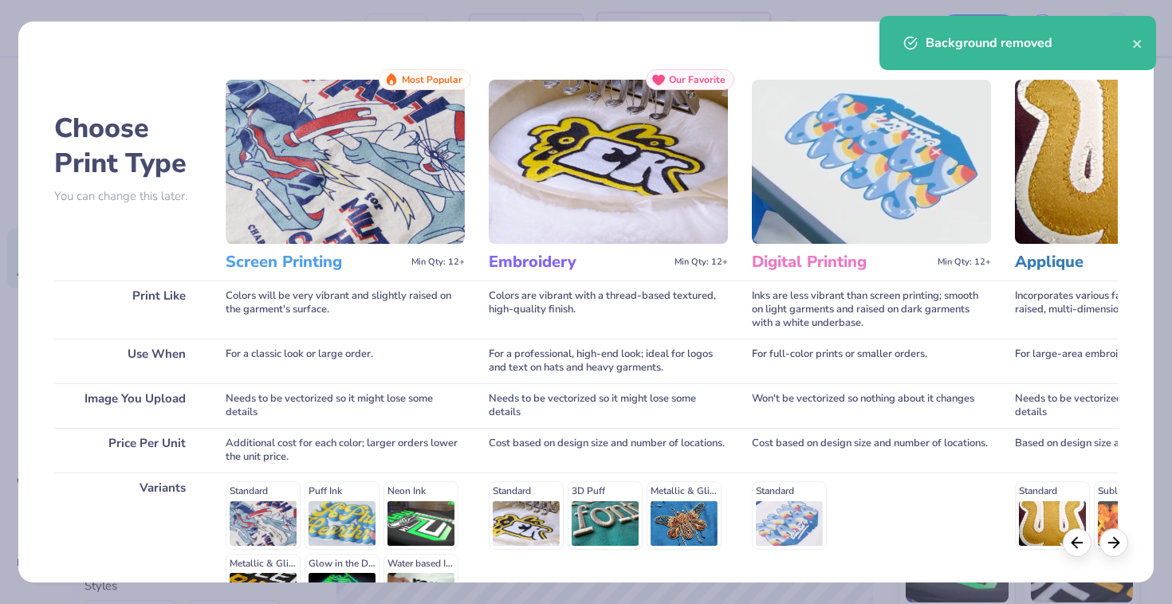
scroll to position [190, 0]
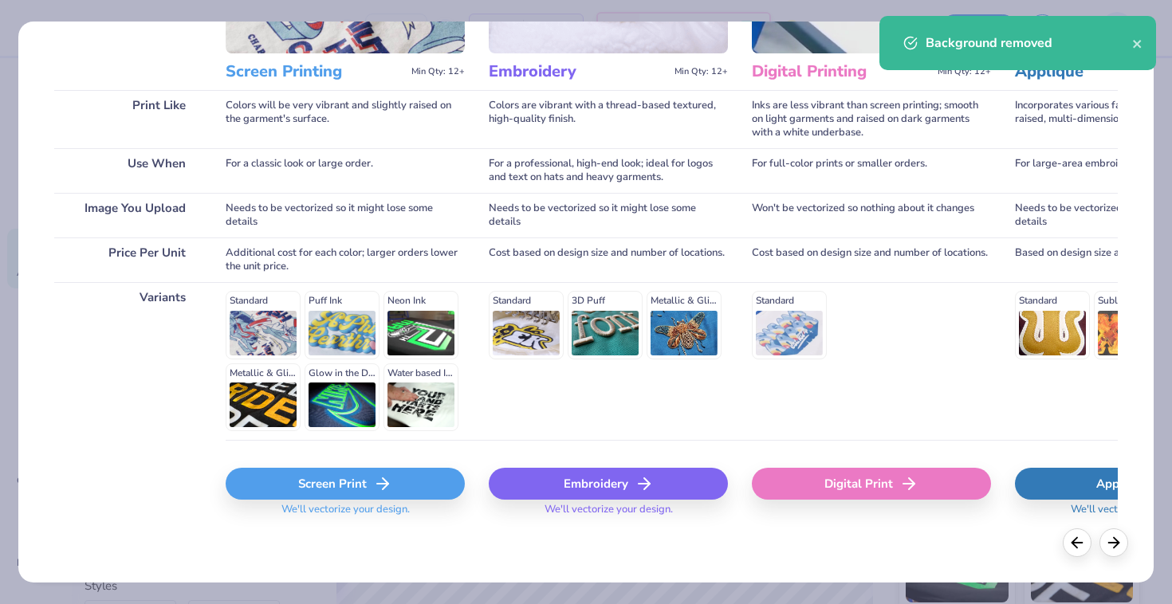
click at [291, 495] on div "Screen Print" at bounding box center [345, 484] width 239 height 32
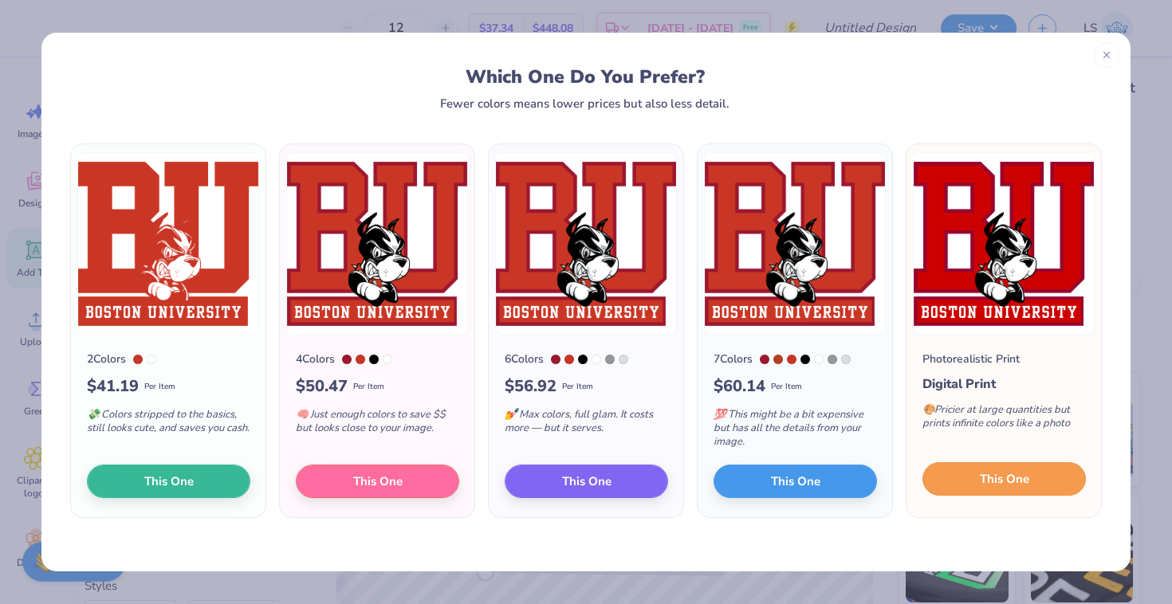
click at [1013, 483] on span "This One" at bounding box center [1003, 479] width 49 height 18
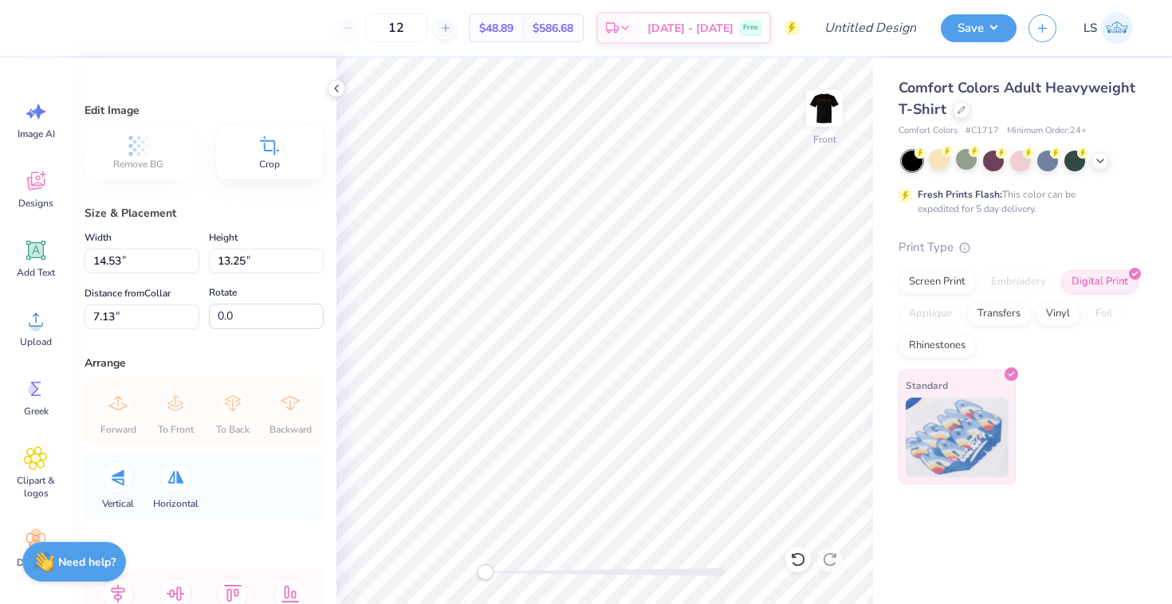
type input "9.49"
type input "8.65"
type input "11.72"
click at [826, 100] on img at bounding box center [824, 109] width 64 height 64
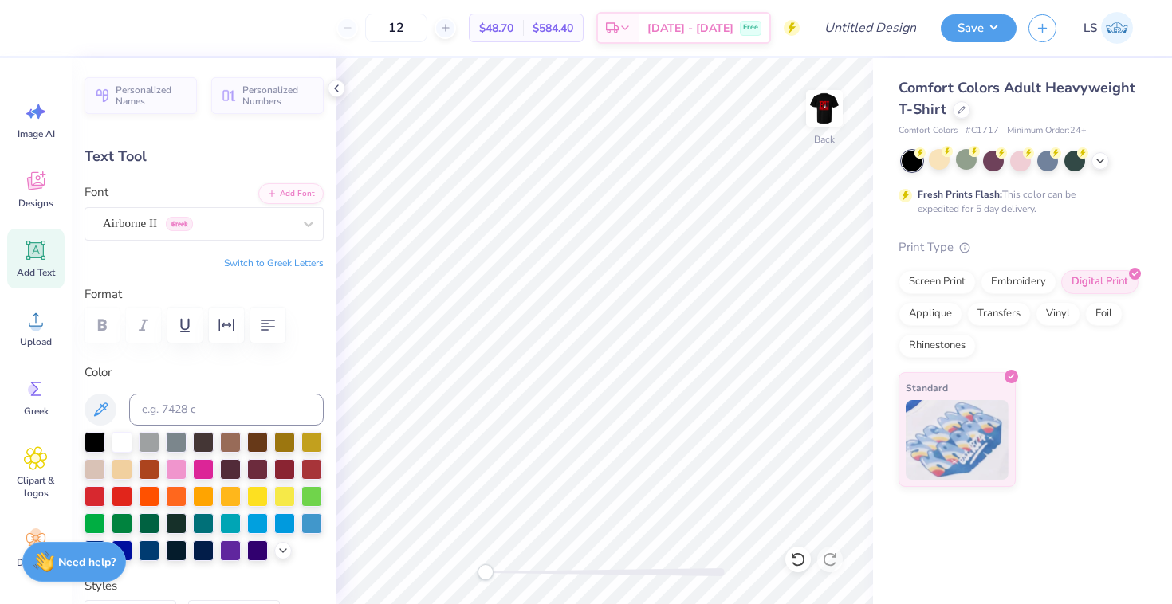
scroll to position [0, 0]
click at [266, 229] on div "Airborne II Greek" at bounding box center [197, 223] width 193 height 25
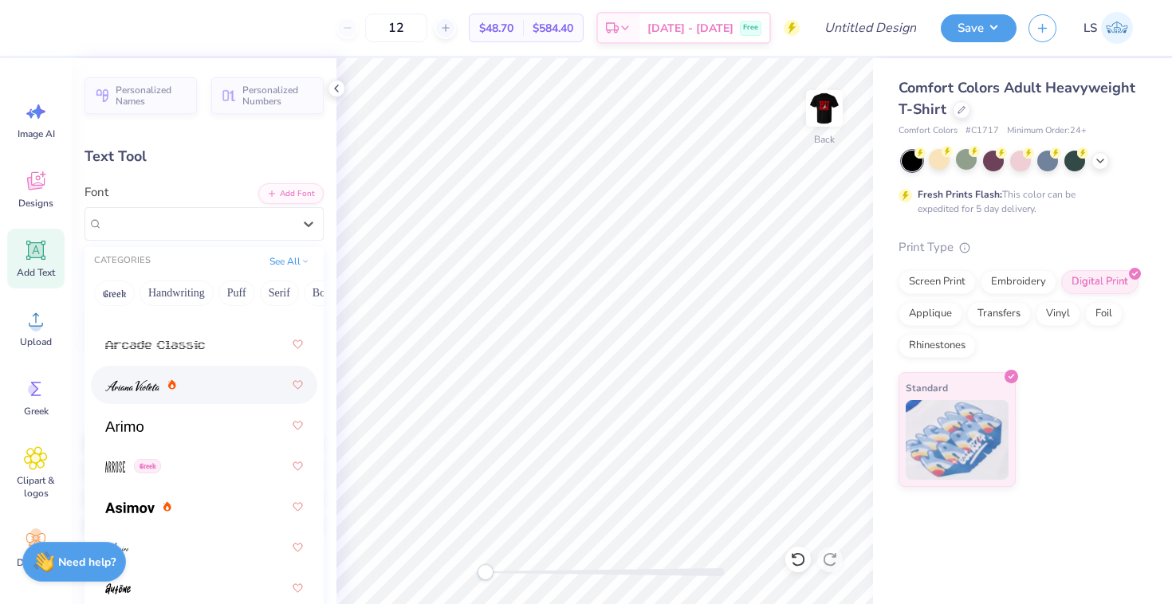
scroll to position [686, 0]
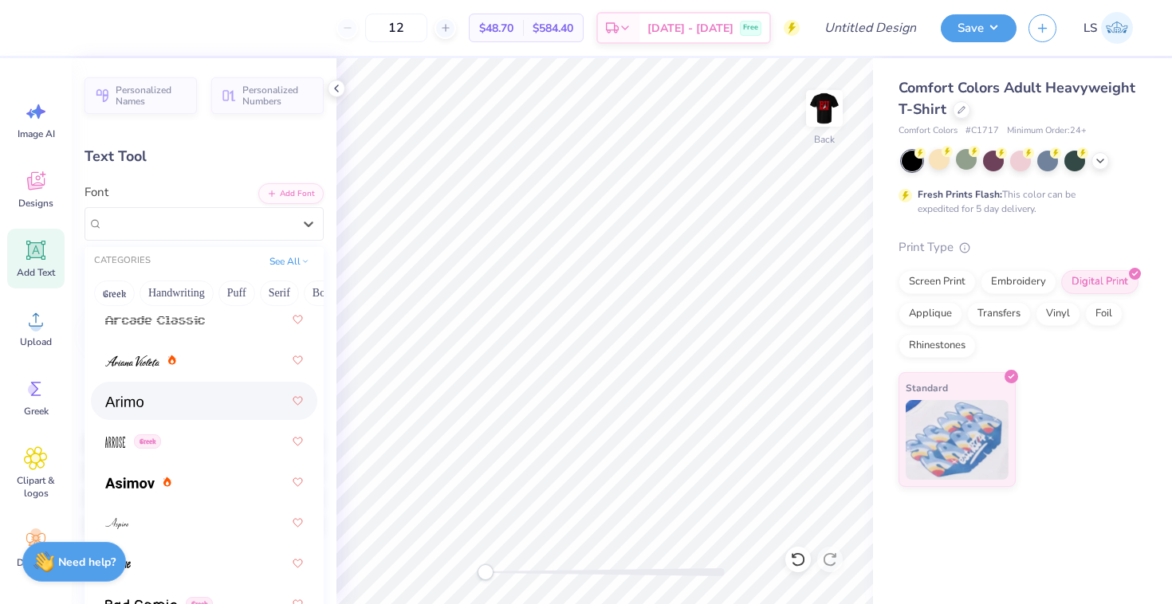
click at [198, 409] on div at bounding box center [204, 401] width 198 height 29
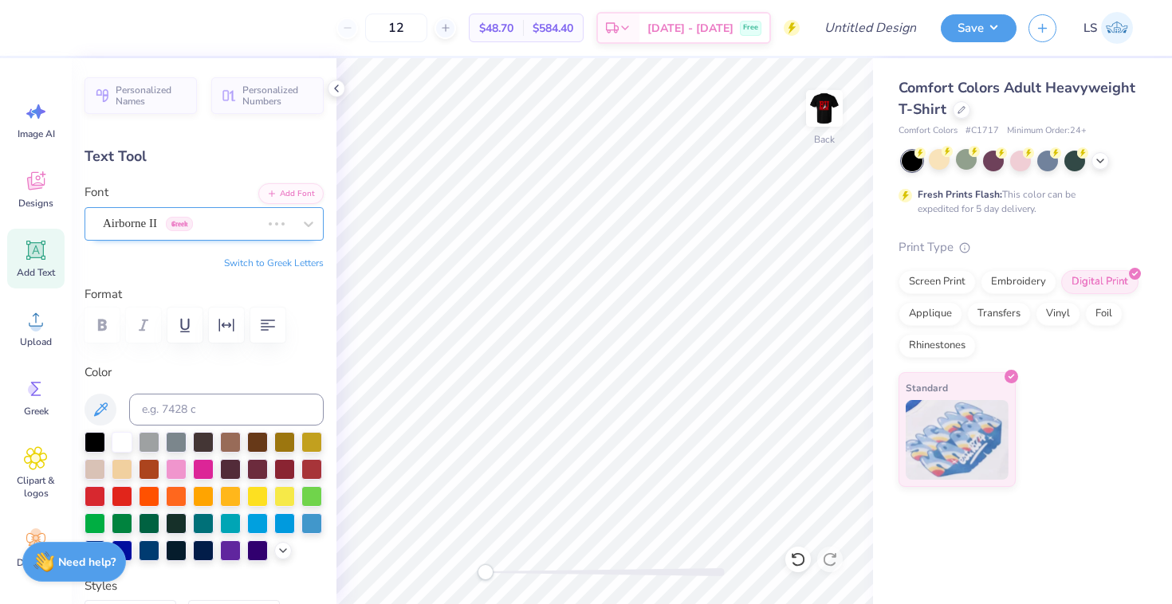
click at [231, 225] on div "Airborne II Greek" at bounding box center [181, 223] width 161 height 25
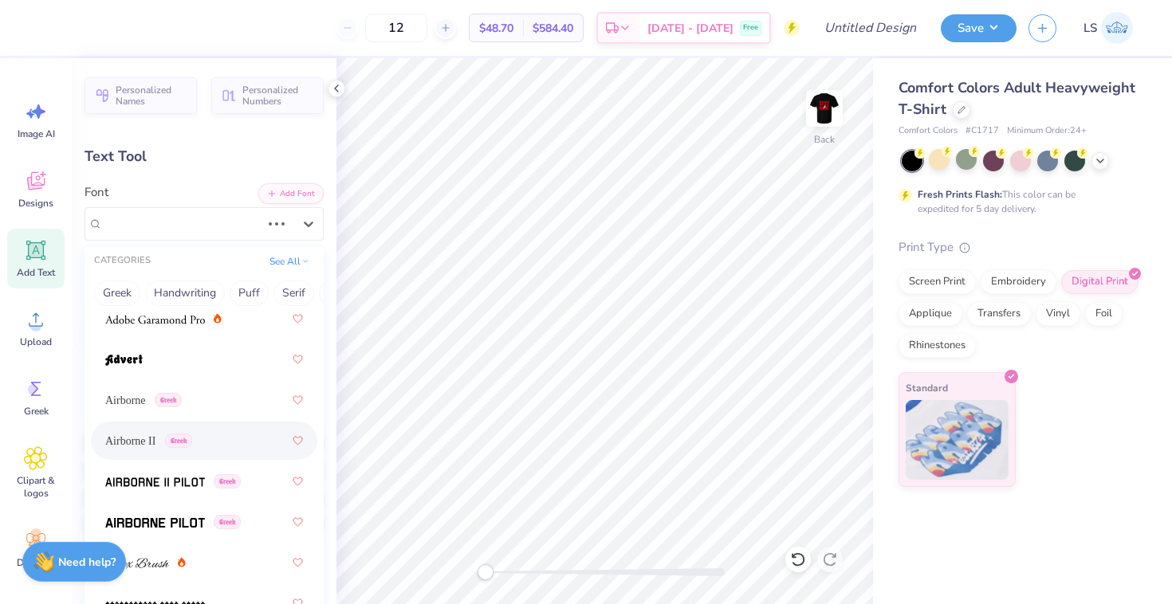
scroll to position [384, 0]
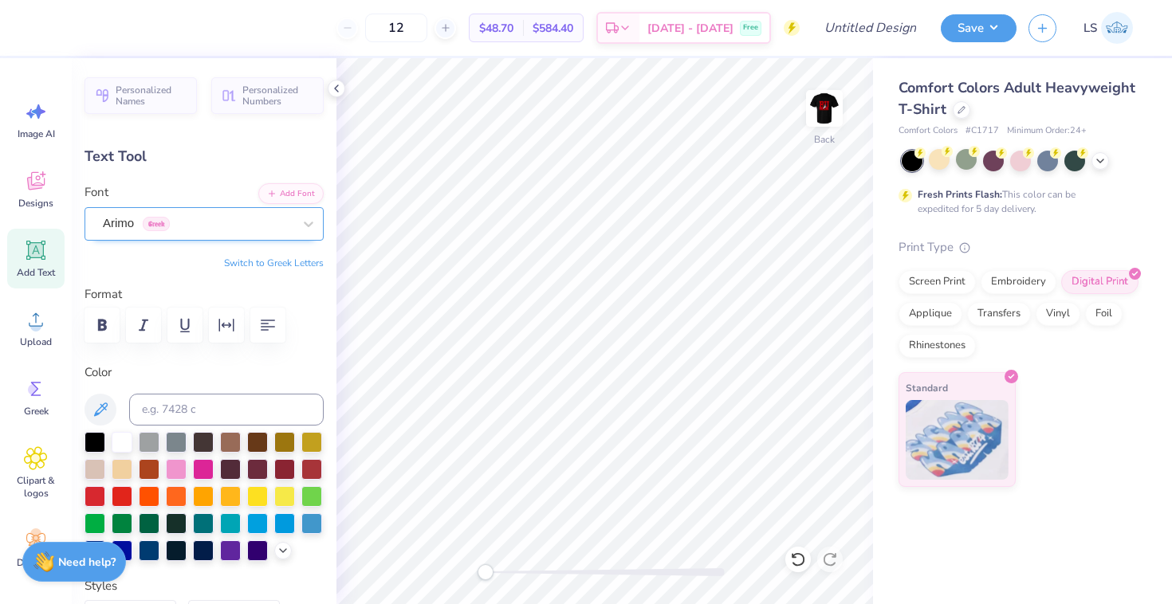
click at [226, 228] on div "Arimo Greek" at bounding box center [197, 223] width 193 height 25
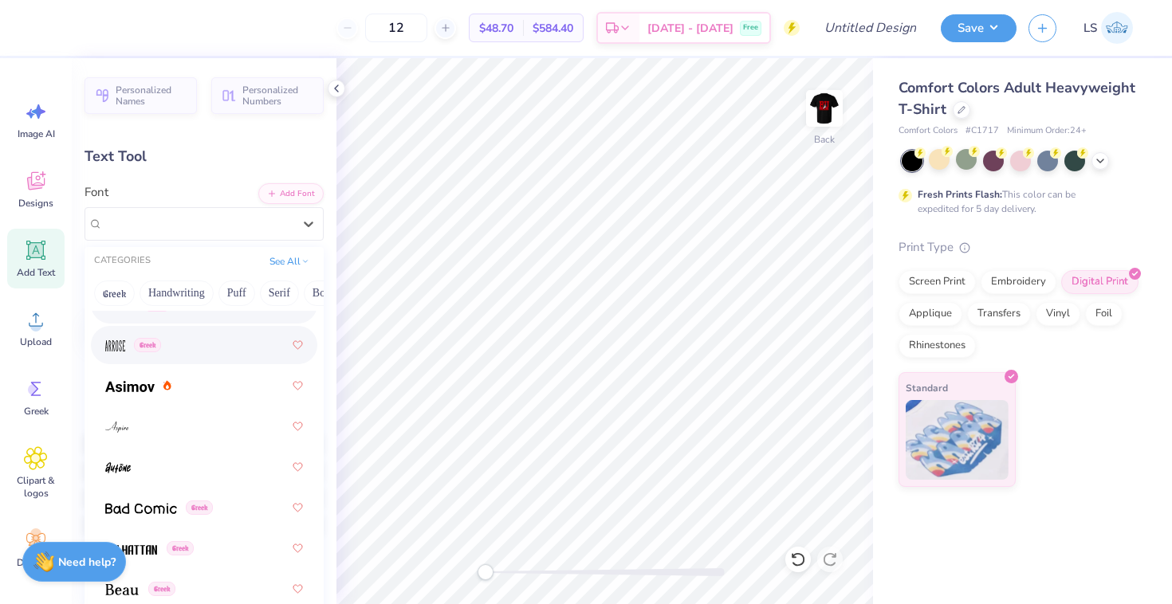
scroll to position [784, 0]
click at [216, 384] on div at bounding box center [204, 384] width 198 height 29
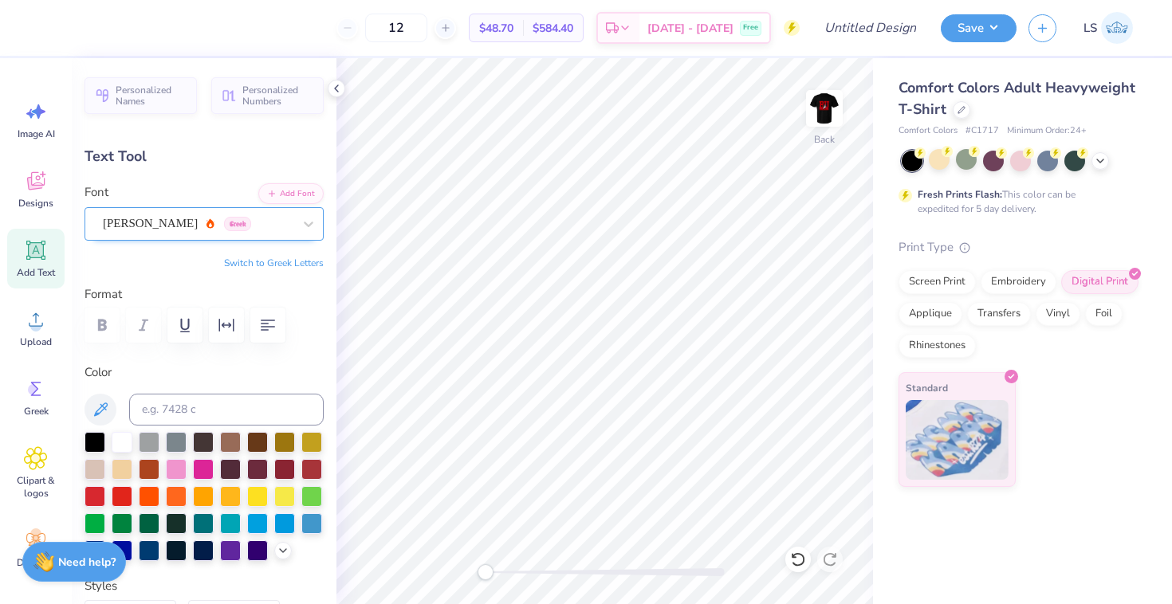
click at [230, 223] on div "[PERSON_NAME] Greek" at bounding box center [197, 223] width 193 height 25
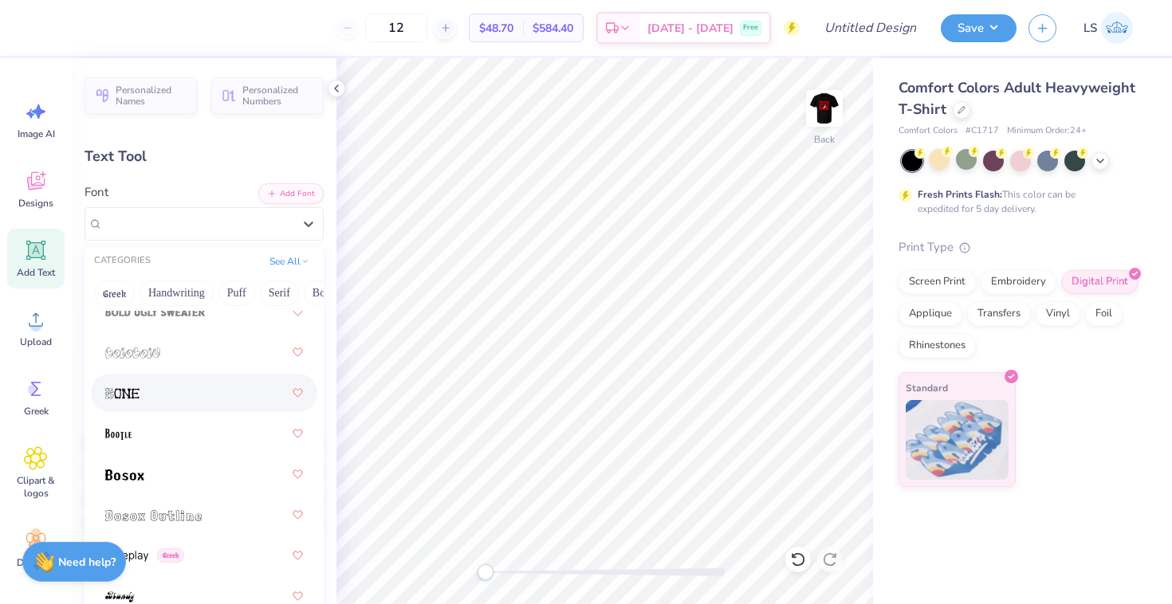
scroll to position [1492, 0]
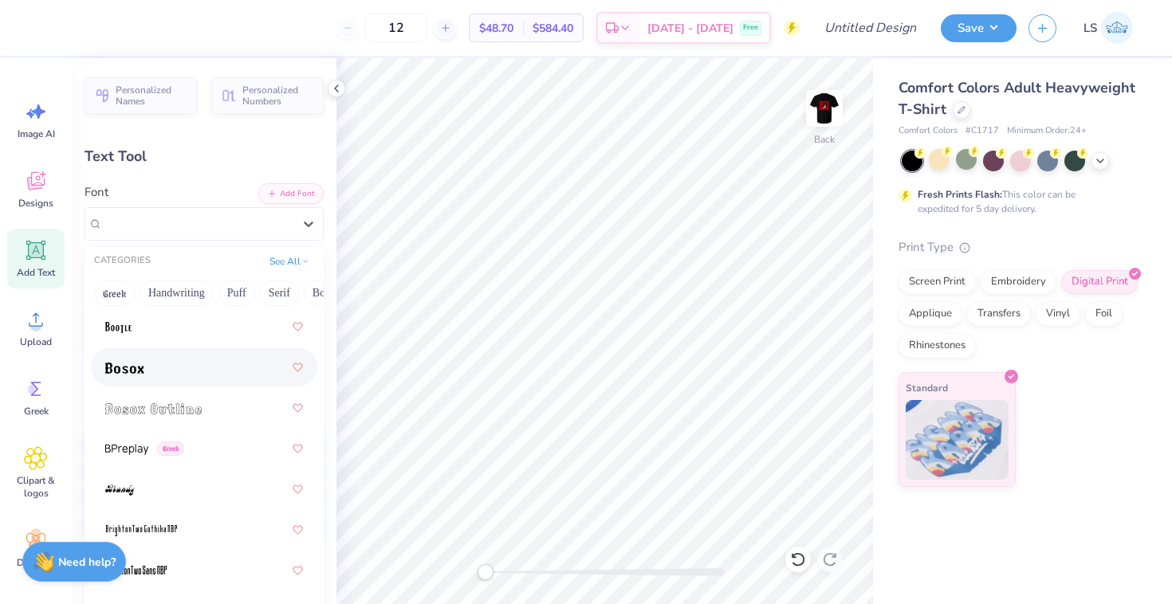
click at [214, 372] on div at bounding box center [204, 367] width 198 height 29
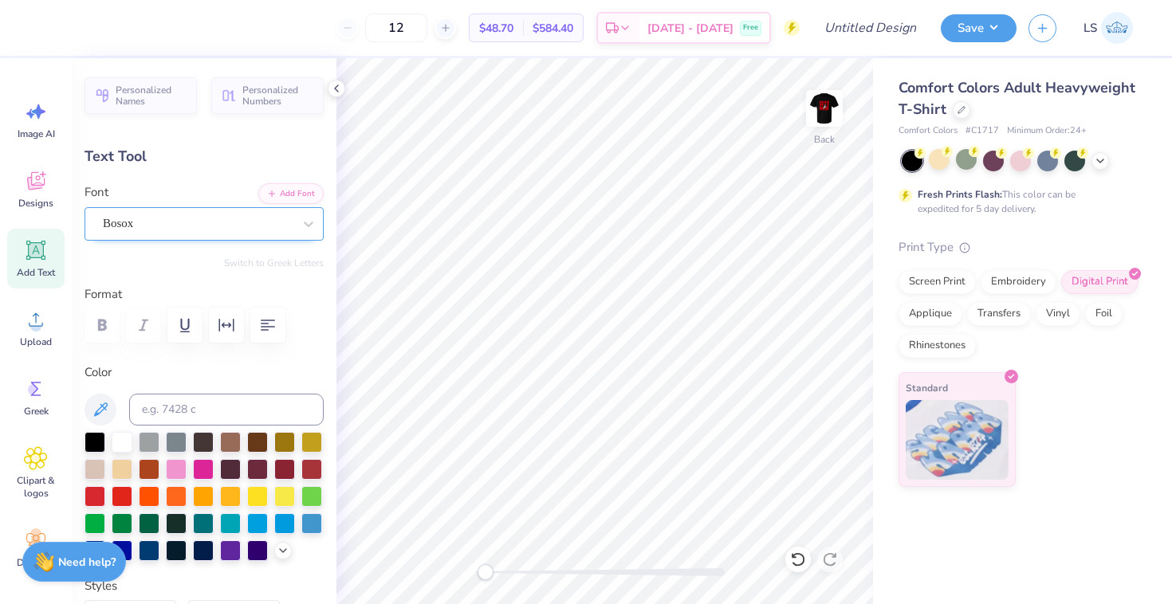
click at [240, 226] on div "Bosox" at bounding box center [197, 223] width 193 height 25
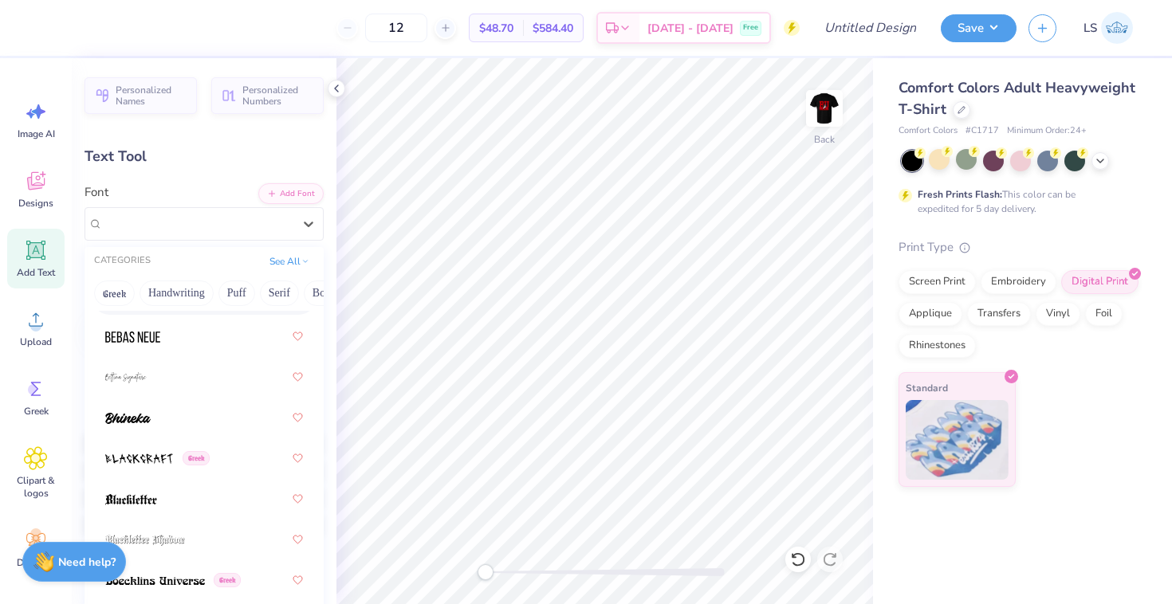
scroll to position [1069, 0]
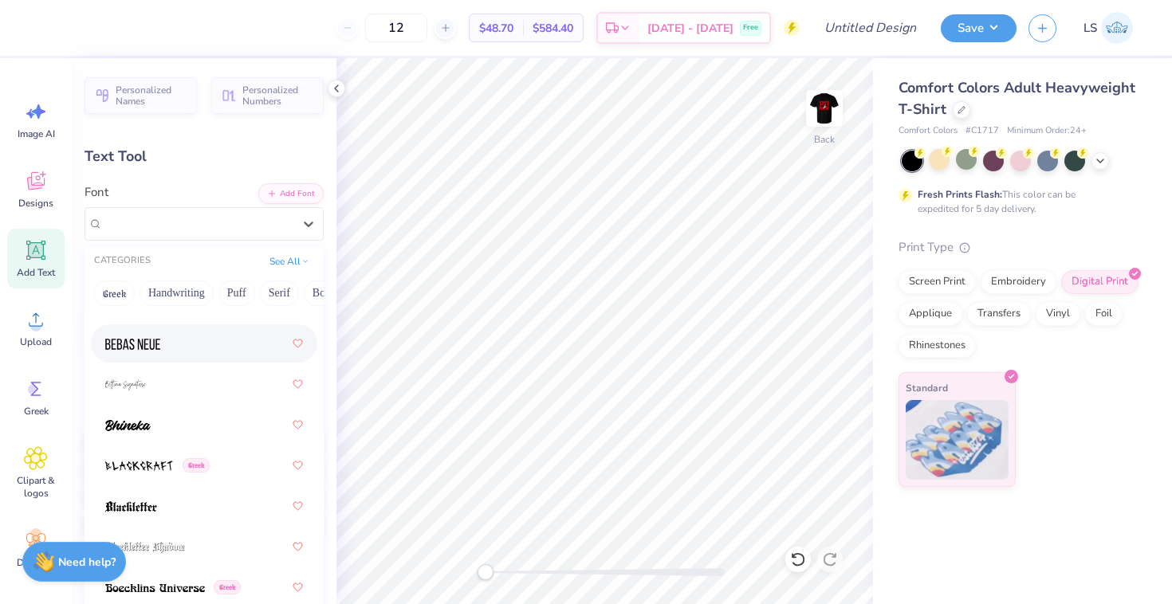
click at [206, 351] on div at bounding box center [204, 343] width 198 height 29
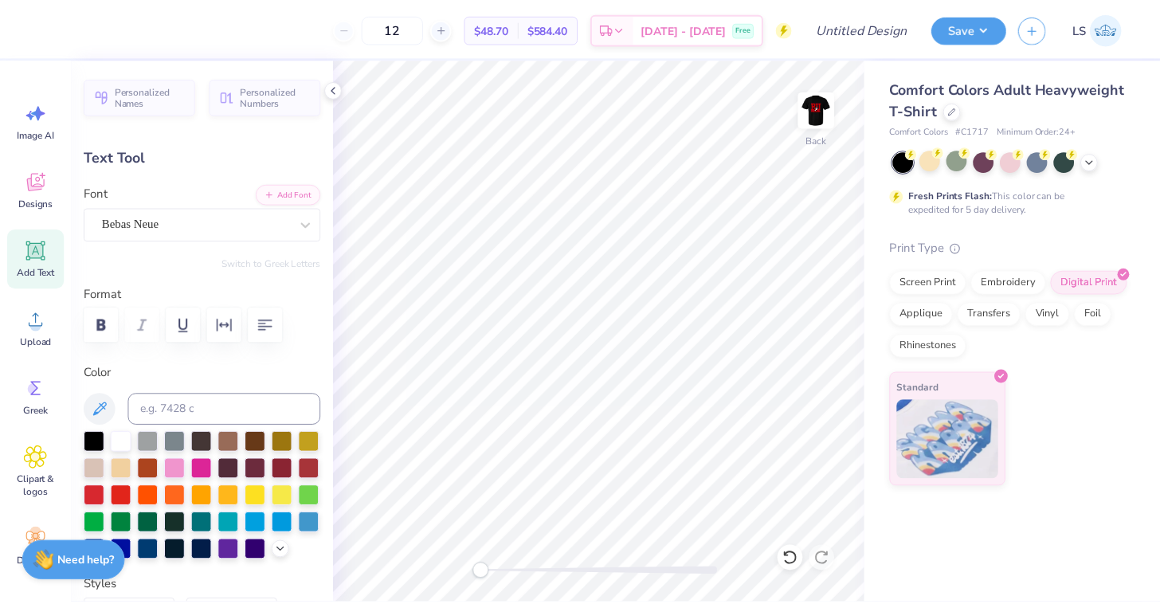
scroll to position [0, 5]
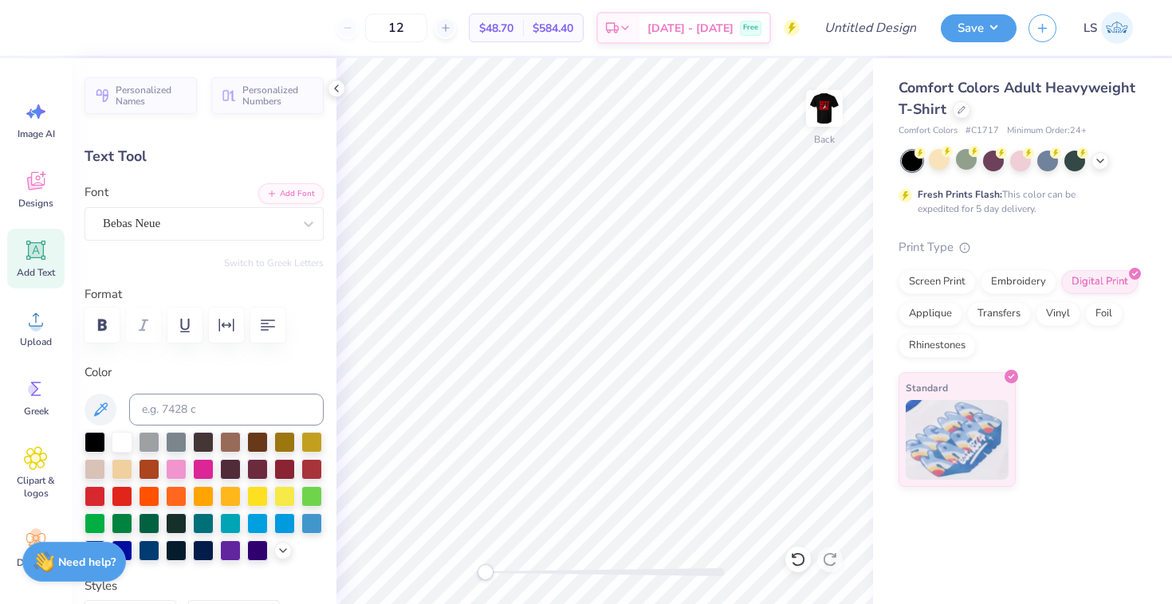
type input "0.0"
type input "7.16"
type input "1.04"
type input "3.04"
type input "0.4"
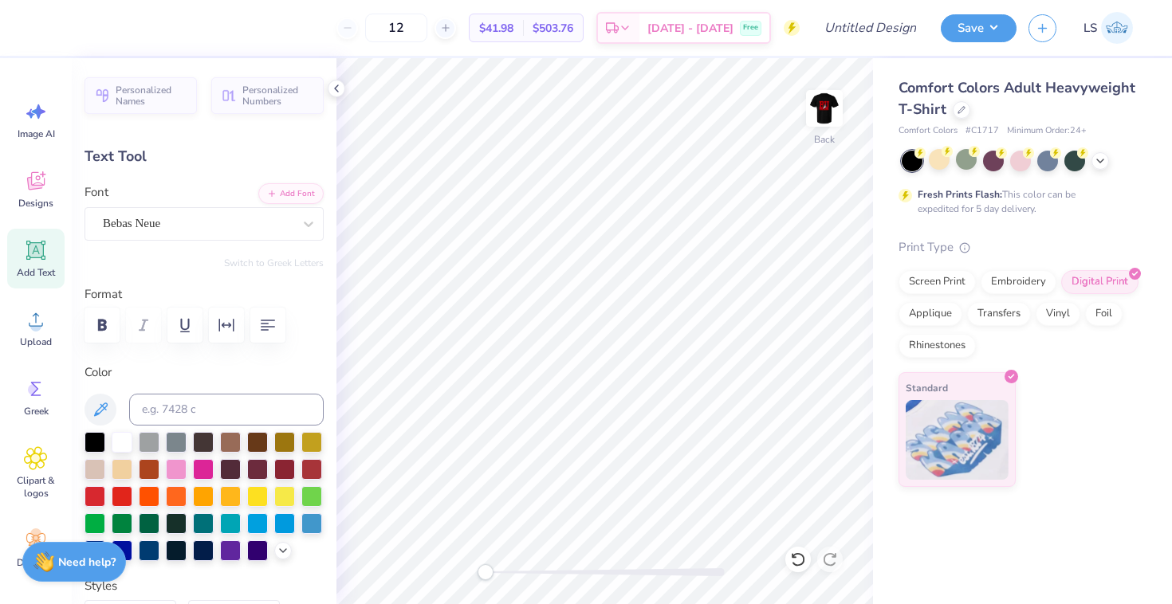
type input "9.85"
type input "1.43"
click at [966, 164] on div at bounding box center [966, 159] width 21 height 21
type input "3.00"
click at [999, 160] on div at bounding box center [993, 159] width 21 height 21
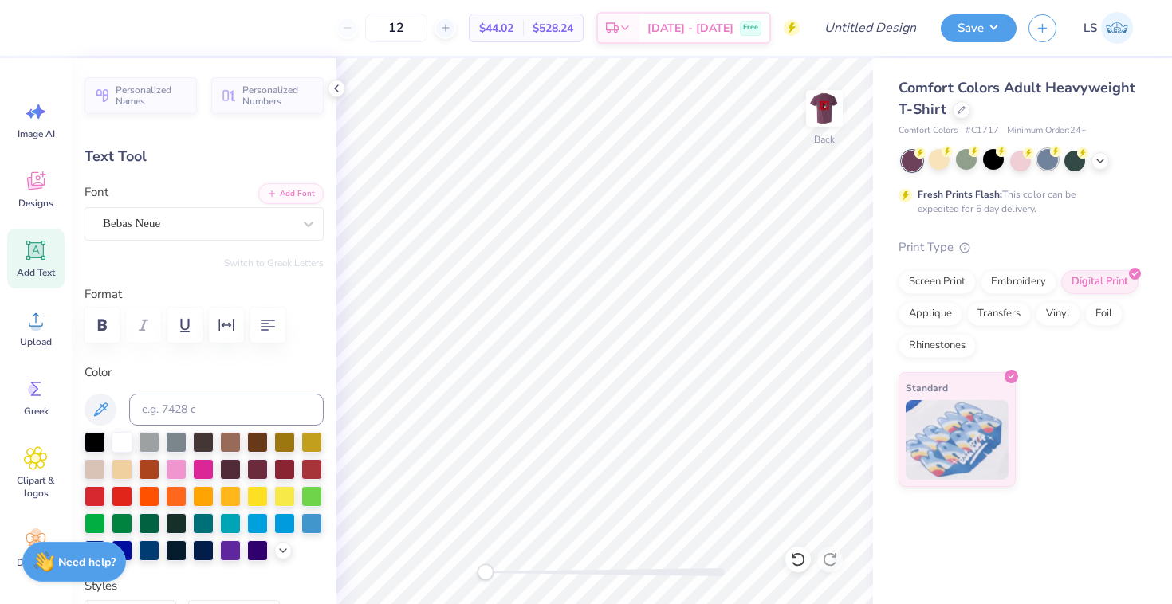
click at [1046, 159] on div at bounding box center [1047, 159] width 21 height 21
click at [1061, 159] on polyline at bounding box center [1100, 159] width 6 height 3
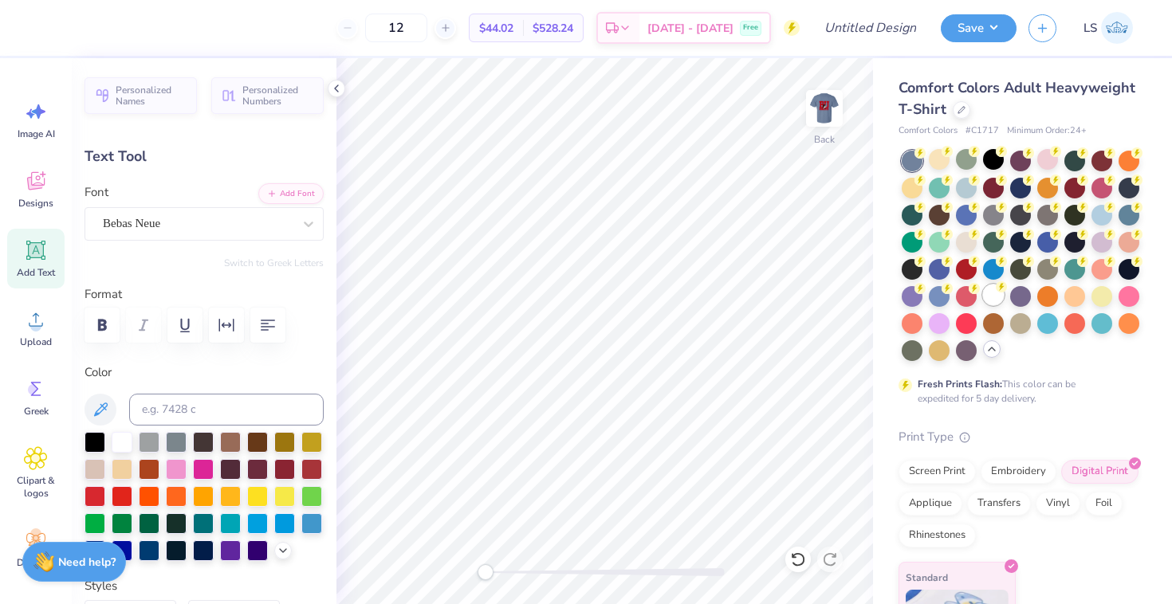
click at [992, 296] on div at bounding box center [993, 295] width 21 height 21
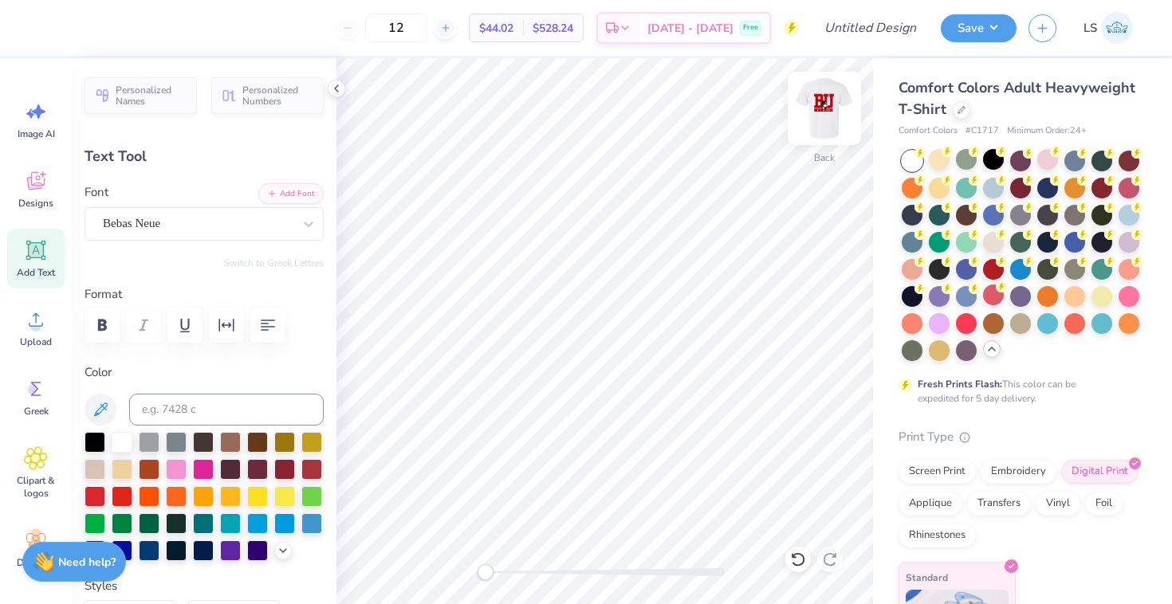
click at [827, 108] on img at bounding box center [824, 109] width 64 height 64
type input "0.0"
type input "10.02"
type input "1.46"
type input "5.39"
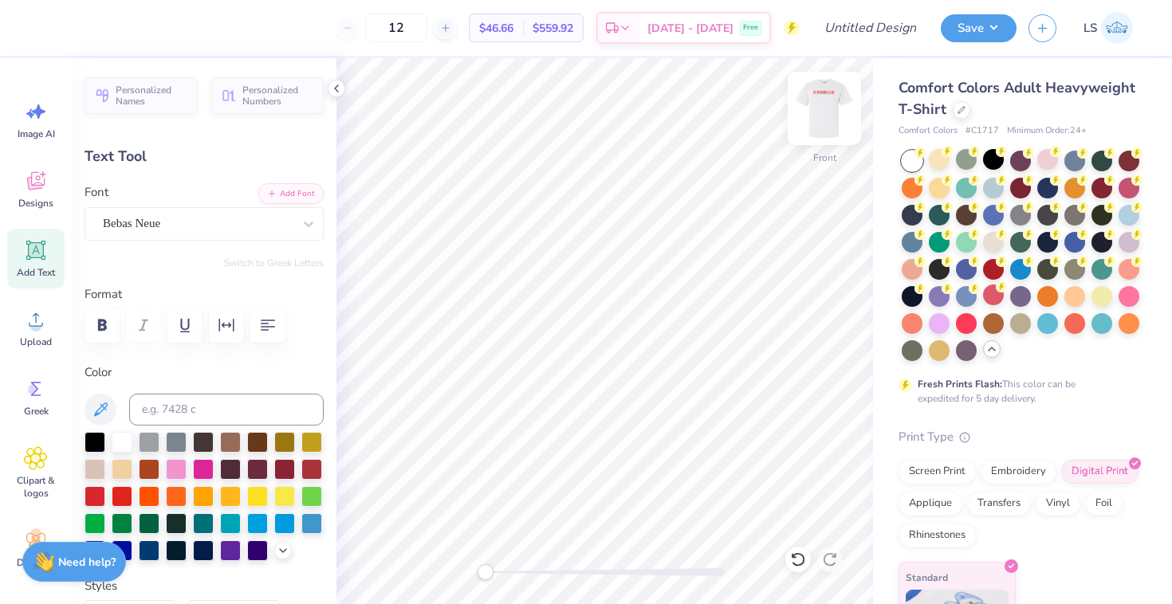
type input "0.0"
click at [823, 103] on img at bounding box center [824, 109] width 64 height 64
click at [31, 320] on icon at bounding box center [36, 320] width 24 height 24
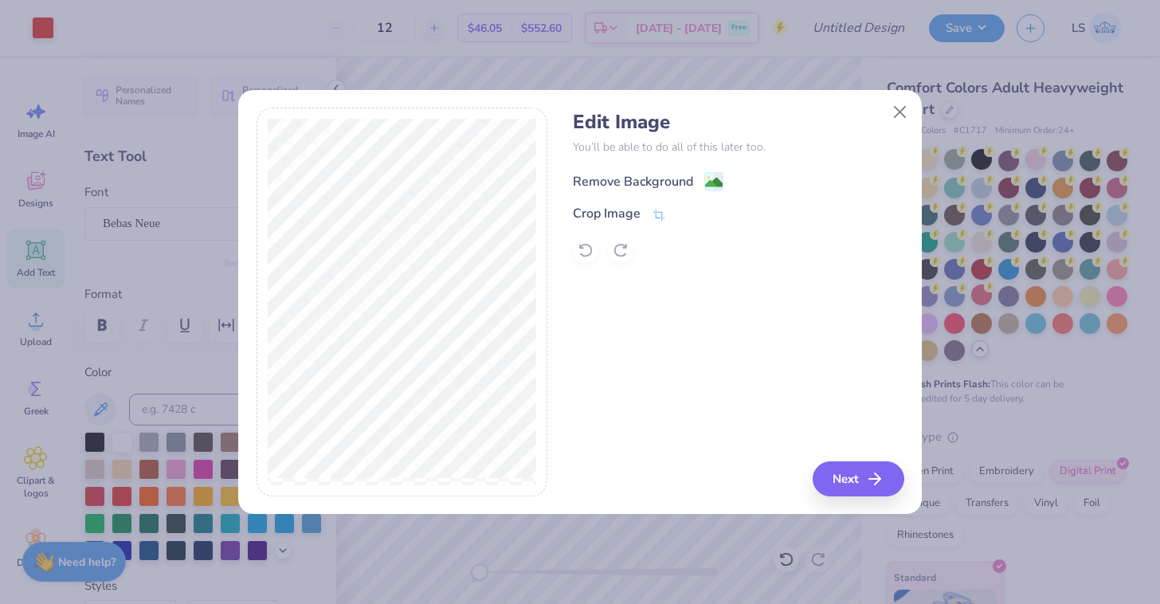
click at [652, 175] on div "Remove Background" at bounding box center [633, 181] width 120 height 19
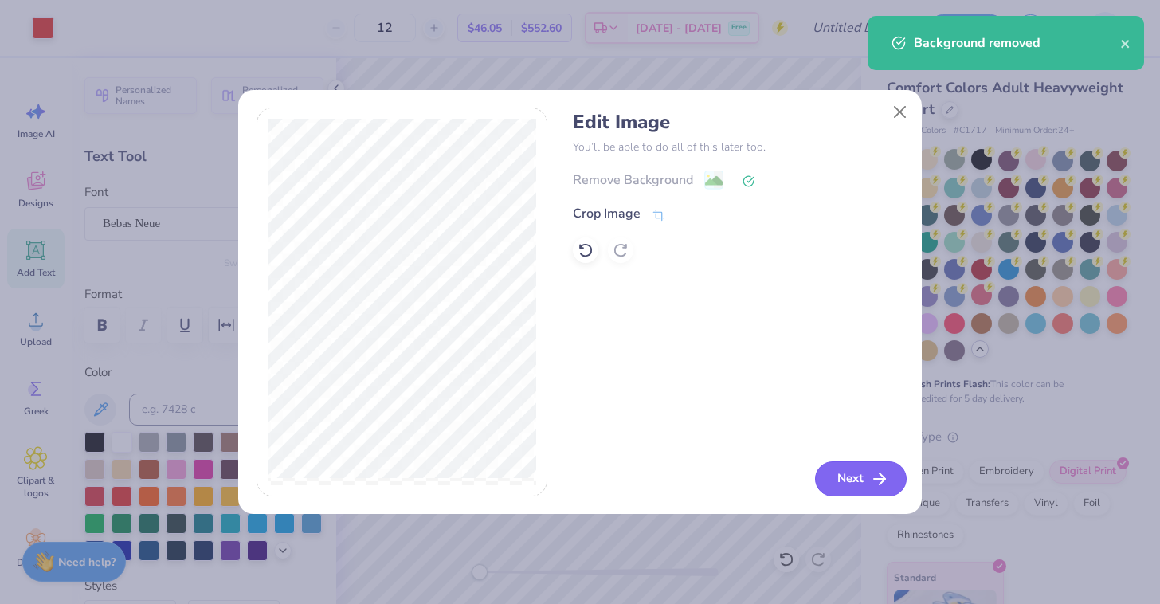
click at [862, 491] on button "Next" at bounding box center [861, 478] width 92 height 35
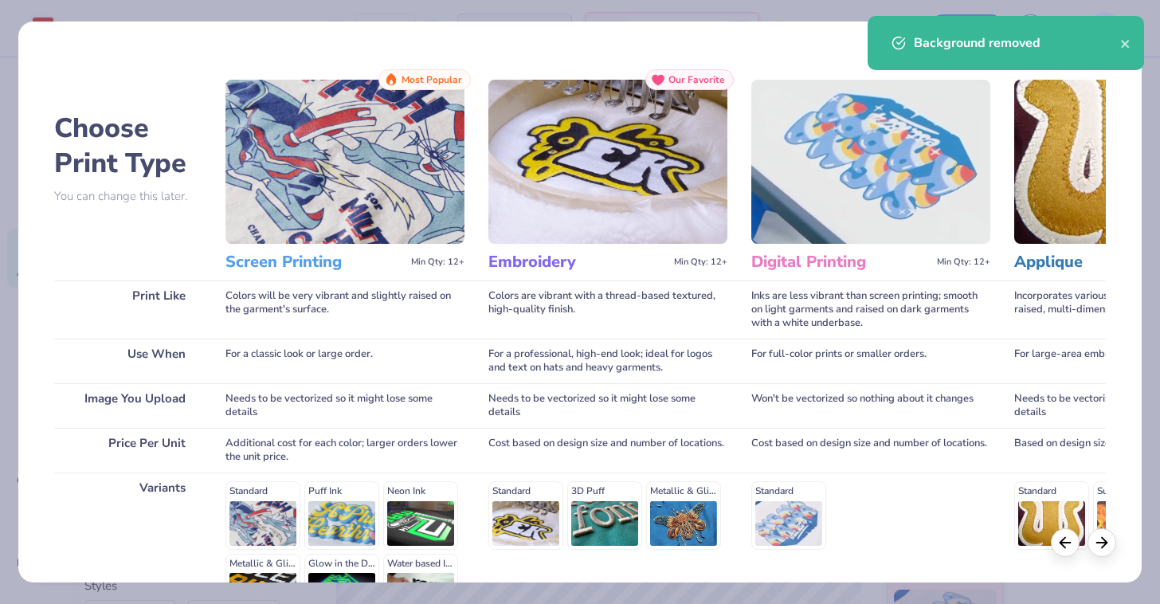
scroll to position [190, 0]
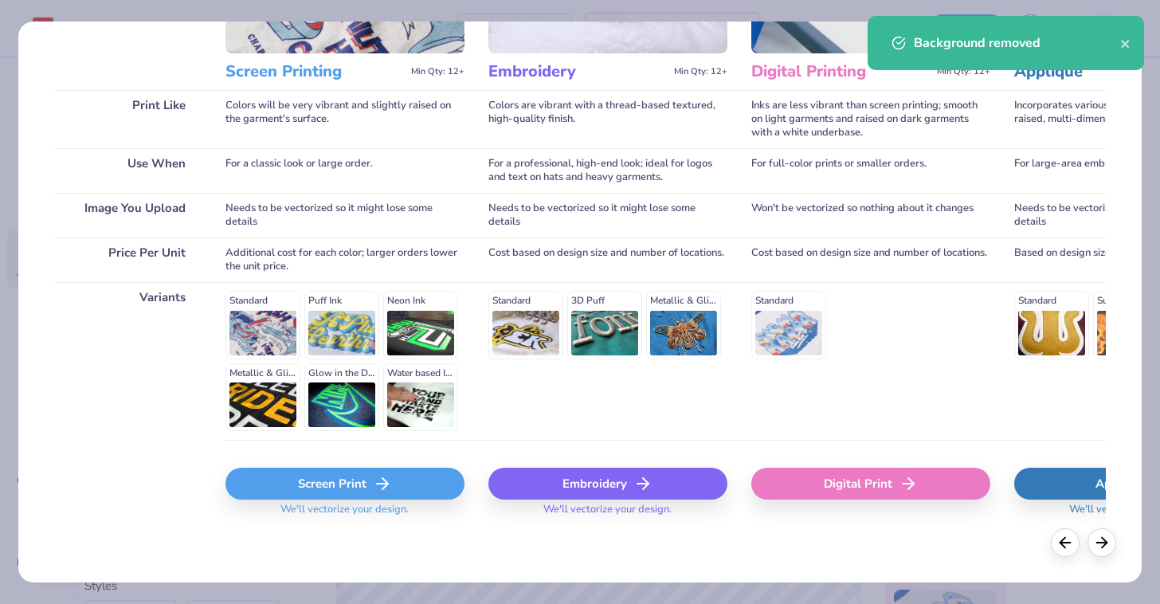
click at [349, 482] on div "Screen Print" at bounding box center [345, 484] width 239 height 32
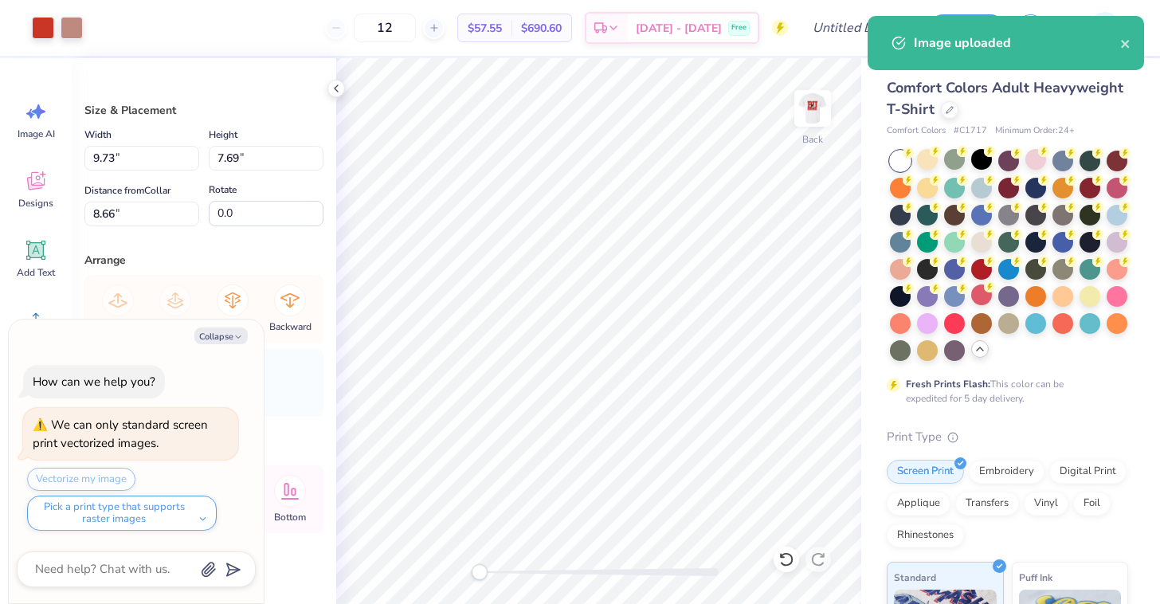
type textarea "x"
type input "6.72"
type input "5.31"
type input "11.04"
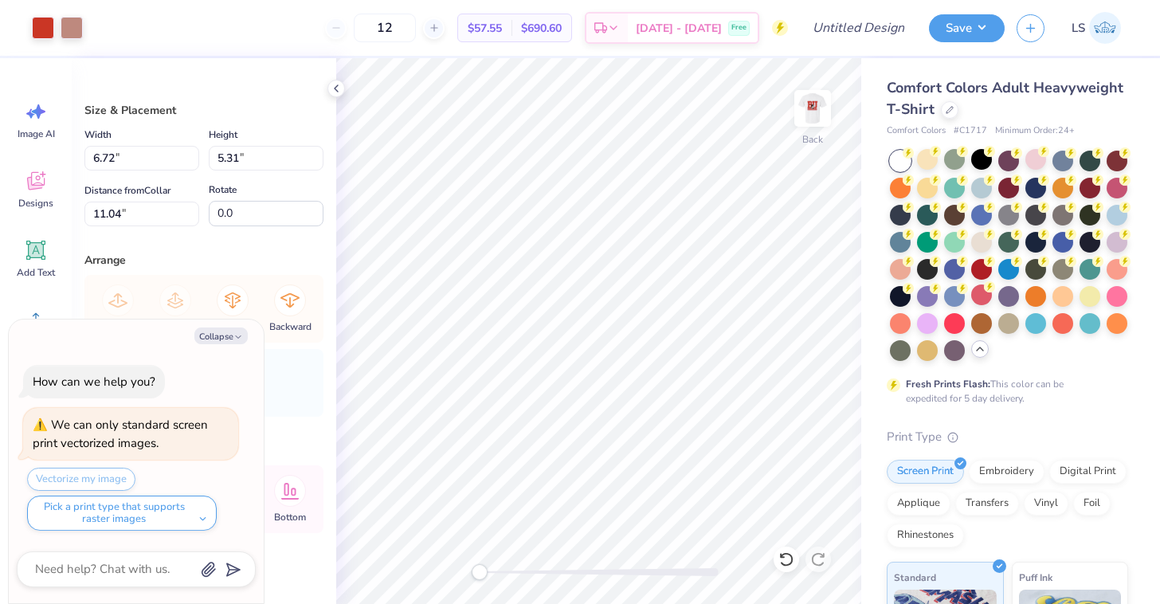
type textarea "x"
type input "4.64"
type input "3.66"
type input "6.75"
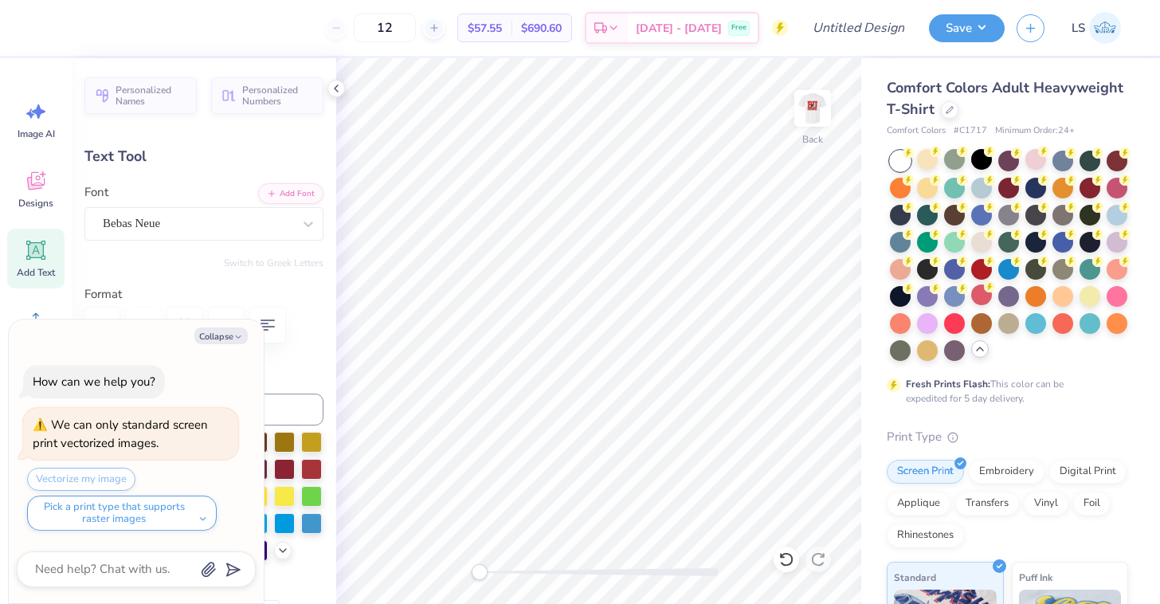
type textarea "x"
type input "0.0"
click at [811, 99] on img at bounding box center [813, 109] width 64 height 64
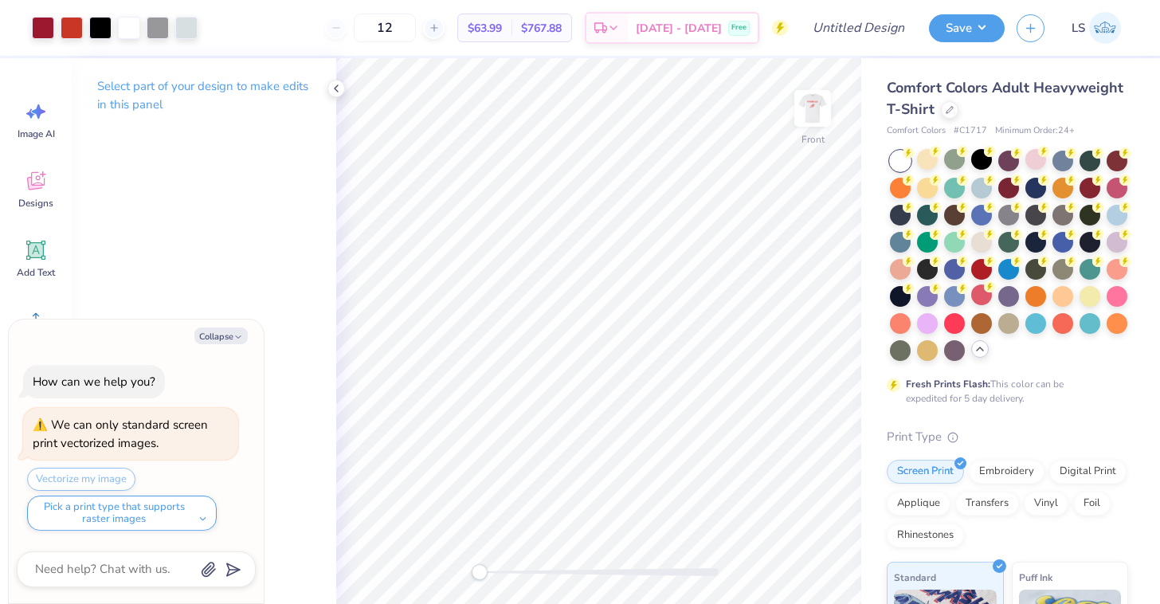
type textarea "x"
